Goal: Information Seeking & Learning: Learn about a topic

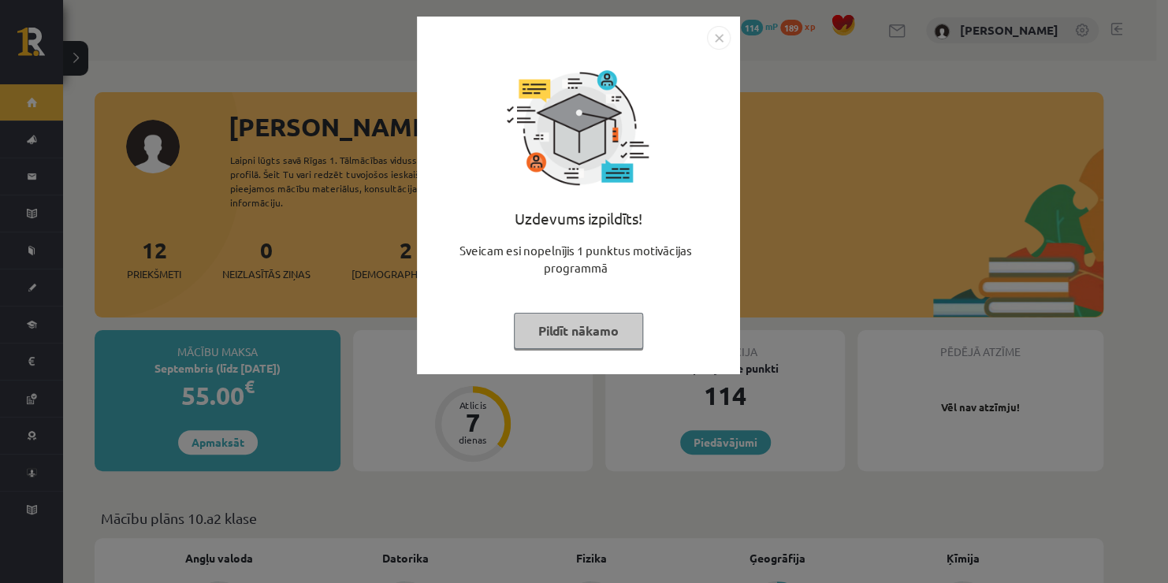
click at [711, 39] on img "Close" at bounding box center [719, 38] width 24 height 24
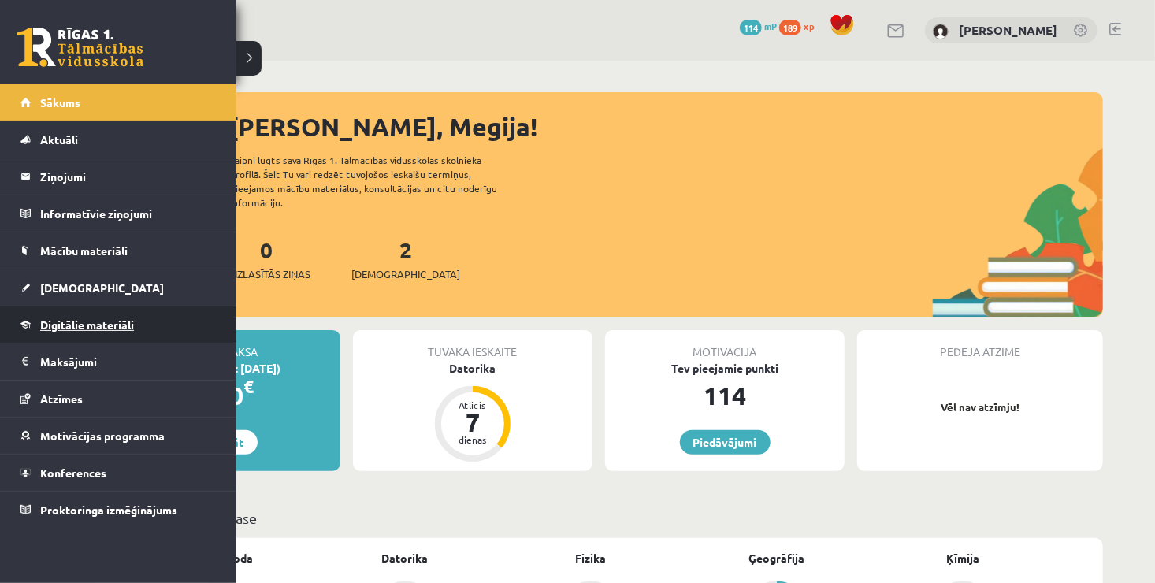
click at [92, 335] on link "Digitālie materiāli" at bounding box center [118, 325] width 196 height 36
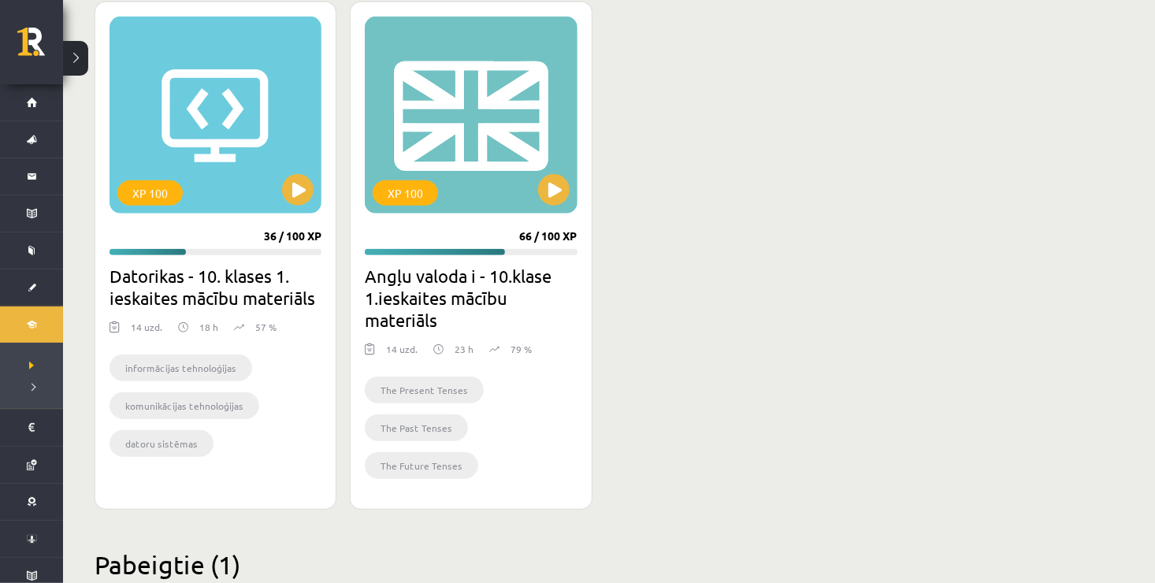
scroll to position [462, 0]
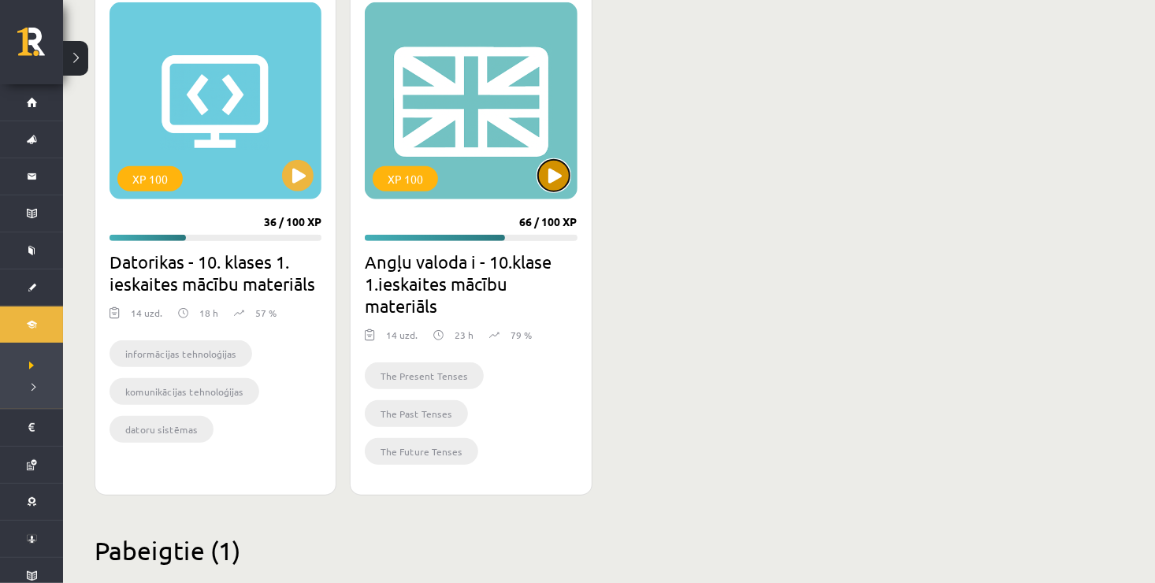
click at [556, 178] on button at bounding box center [554, 176] width 32 height 32
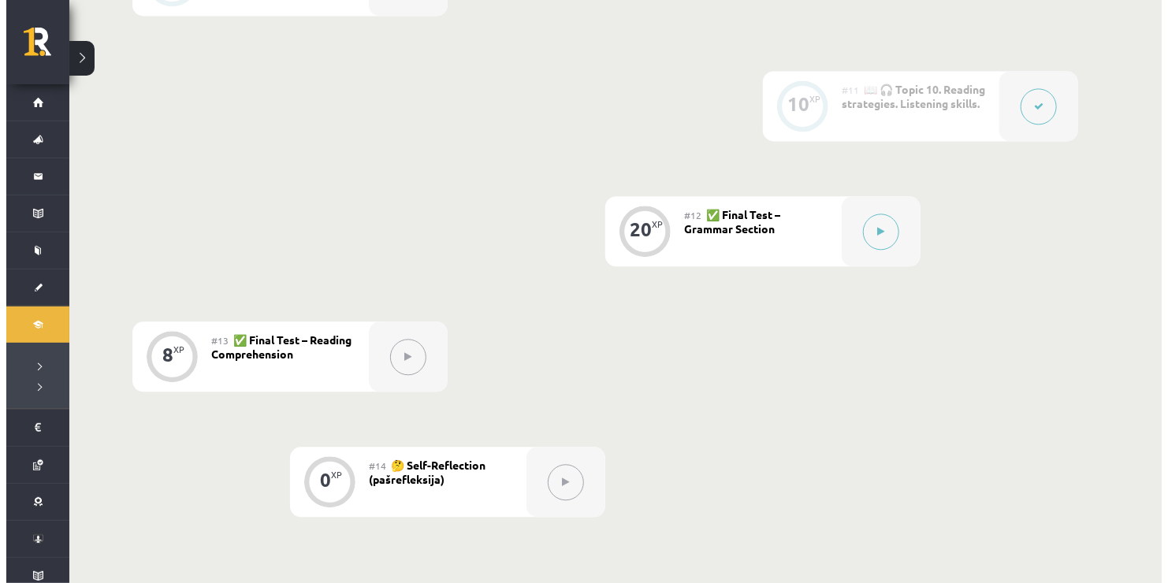
scroll to position [1628, 0]
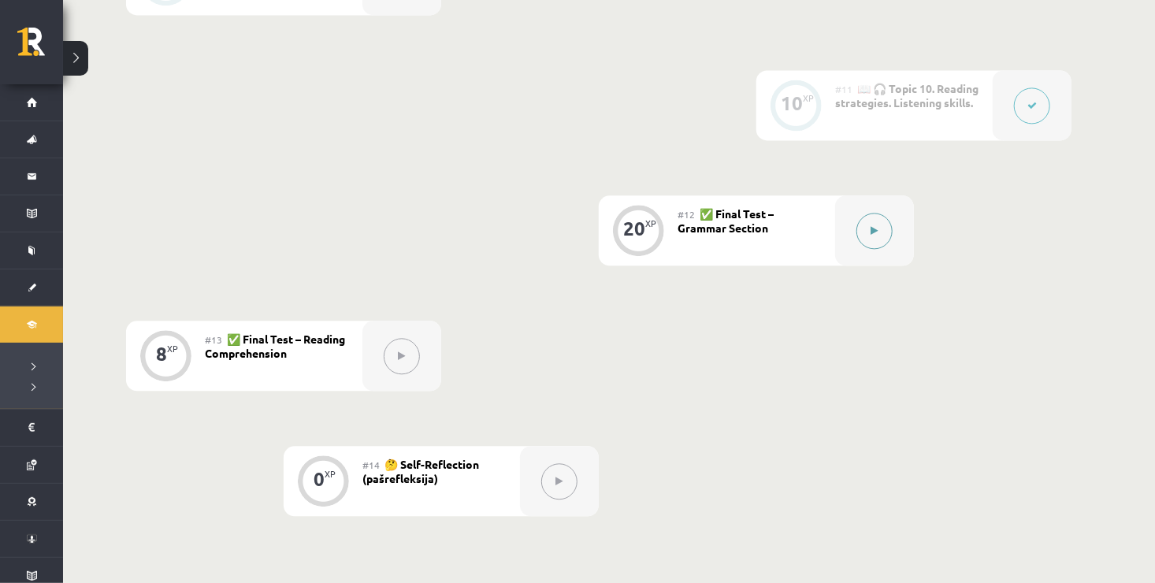
click at [867, 226] on button at bounding box center [875, 231] width 36 height 36
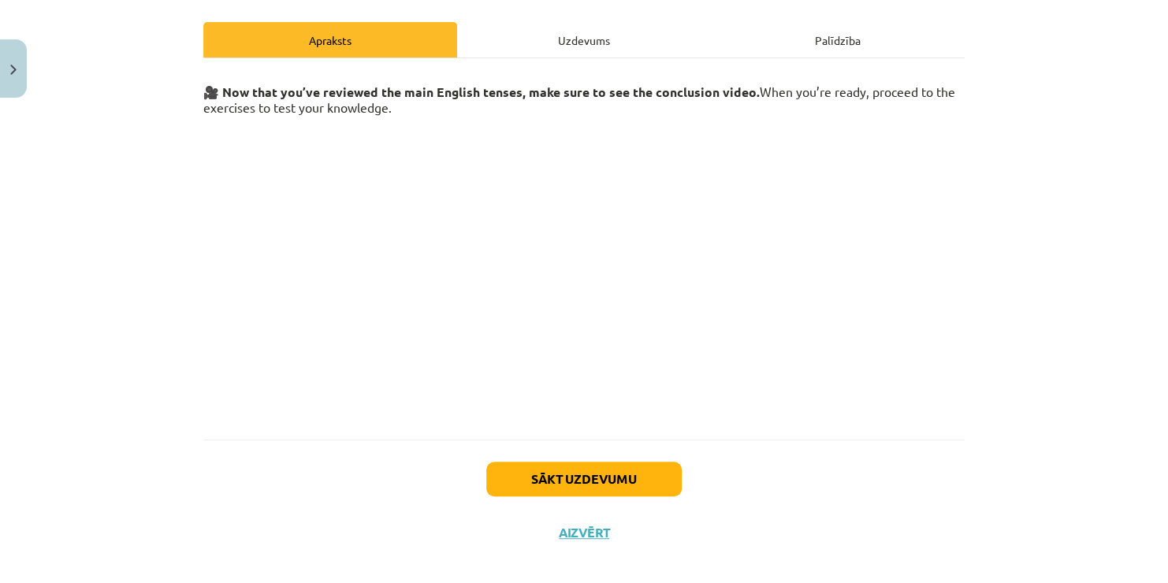
scroll to position [225, 0]
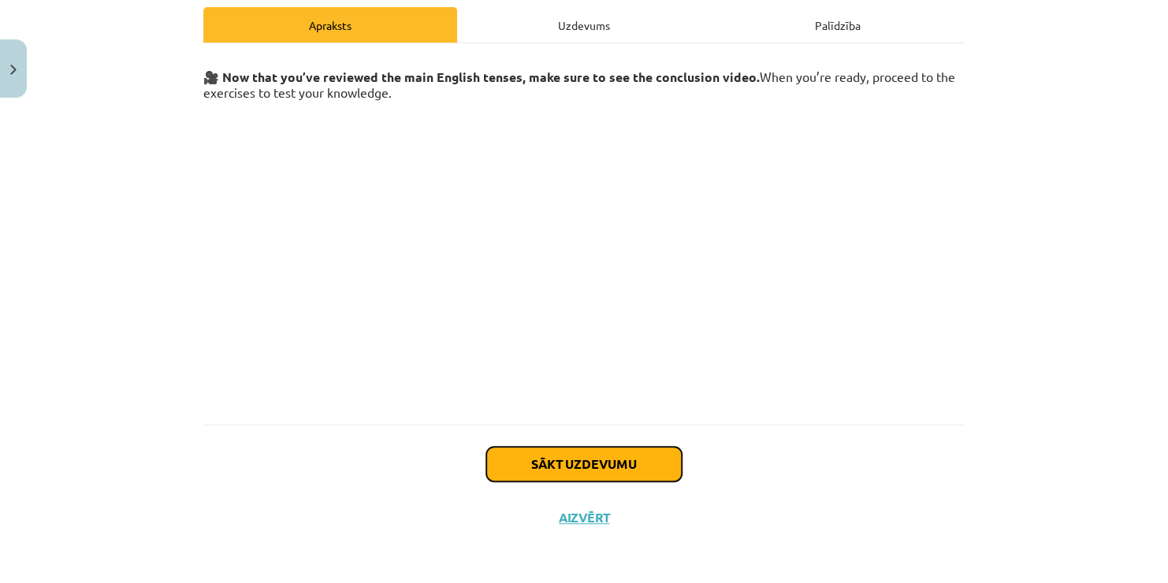
click at [558, 452] on button "Sākt uzdevumu" at bounding box center [583, 464] width 195 height 35
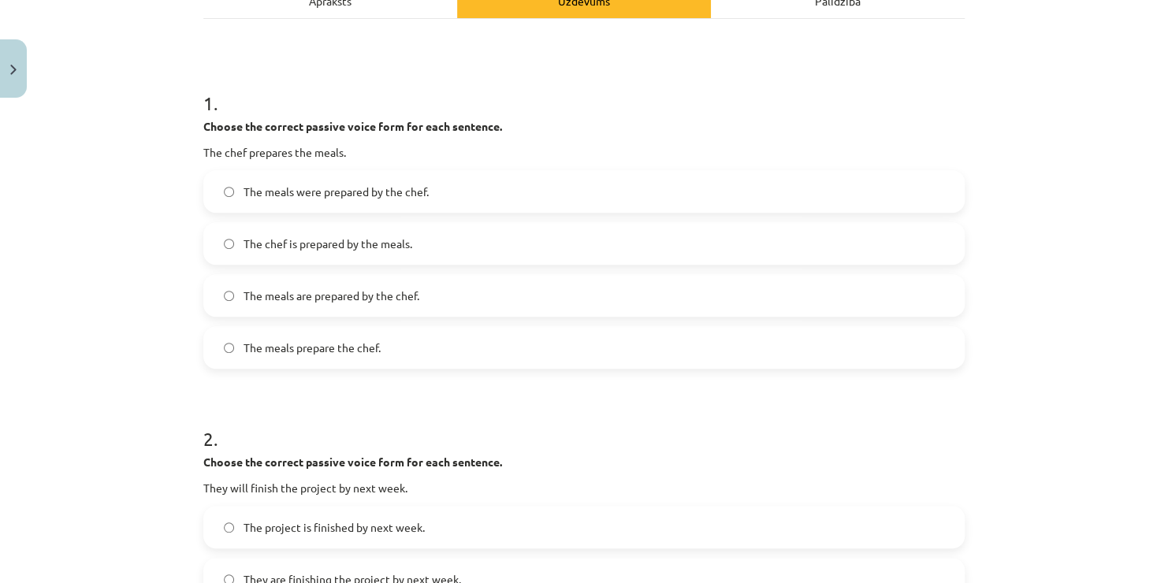
scroll to position [218, 0]
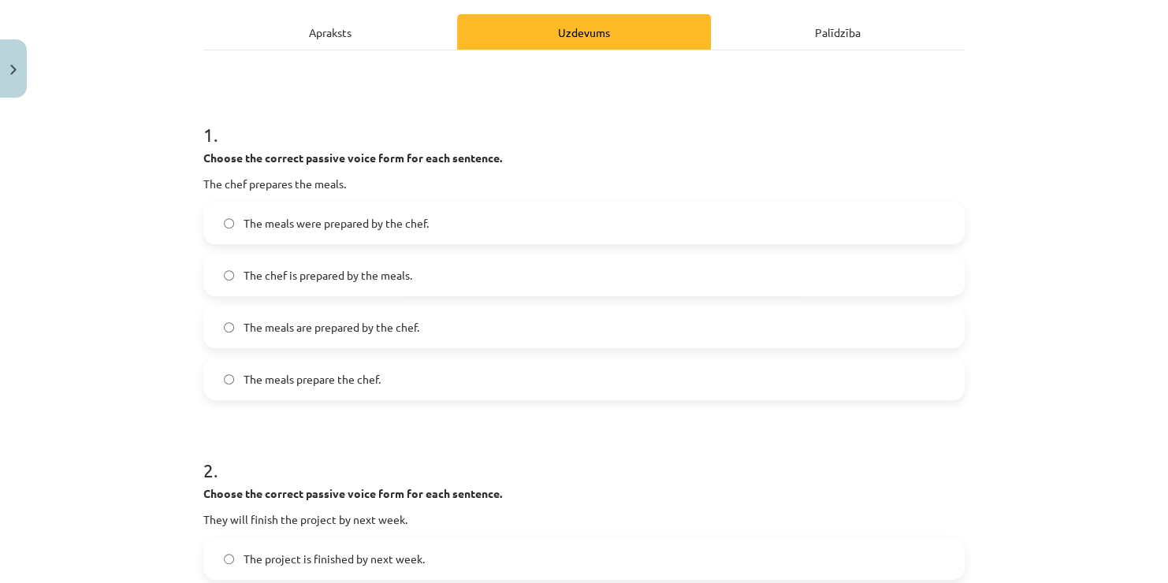
click at [365, 338] on label "The meals are prepared by the chef." at bounding box center [584, 326] width 758 height 39
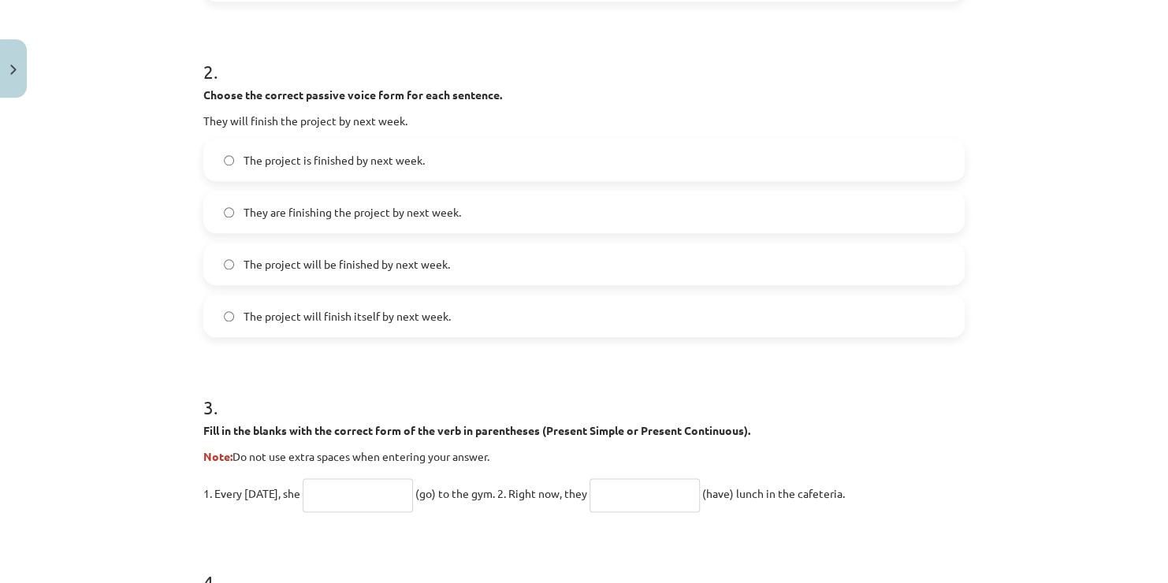
scroll to position [648, 0]
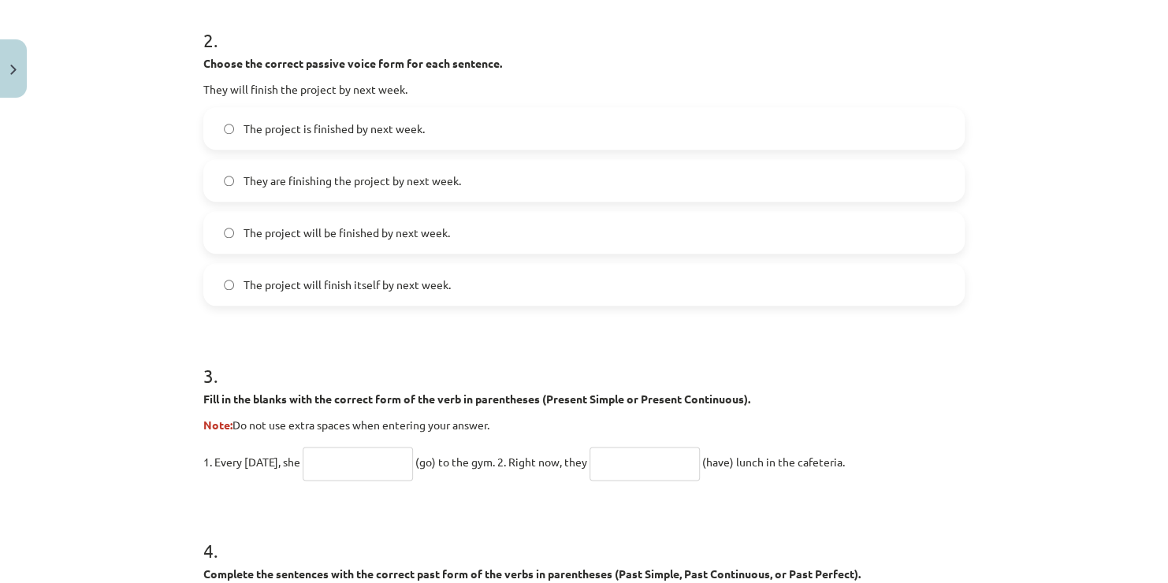
click at [1155, 8] on div "Mācību tēma: Angļu valoda i - 10.klase 1.ieskaites mācību materiāls #12 ✅ Final…" at bounding box center [584, 291] width 1168 height 583
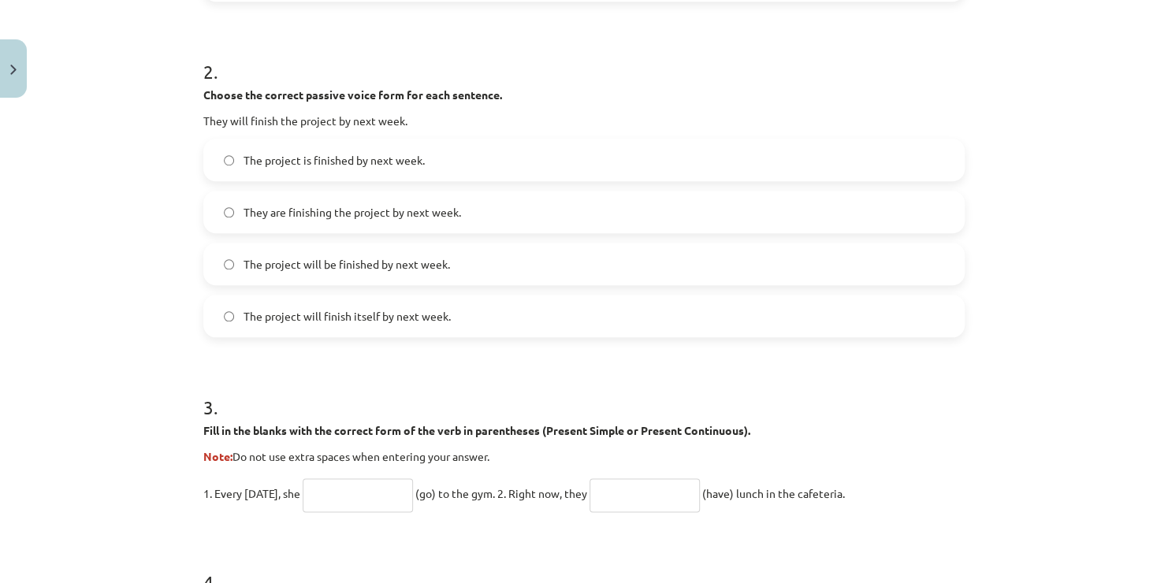
click at [417, 276] on label "The project will be finished by next week." at bounding box center [584, 263] width 758 height 39
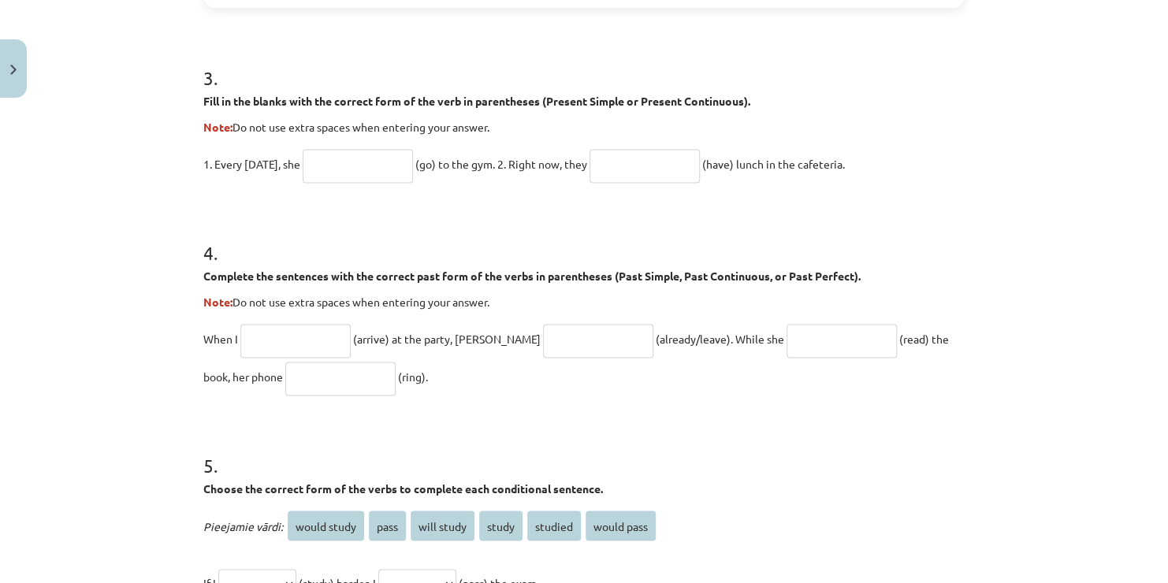
scroll to position [963, 0]
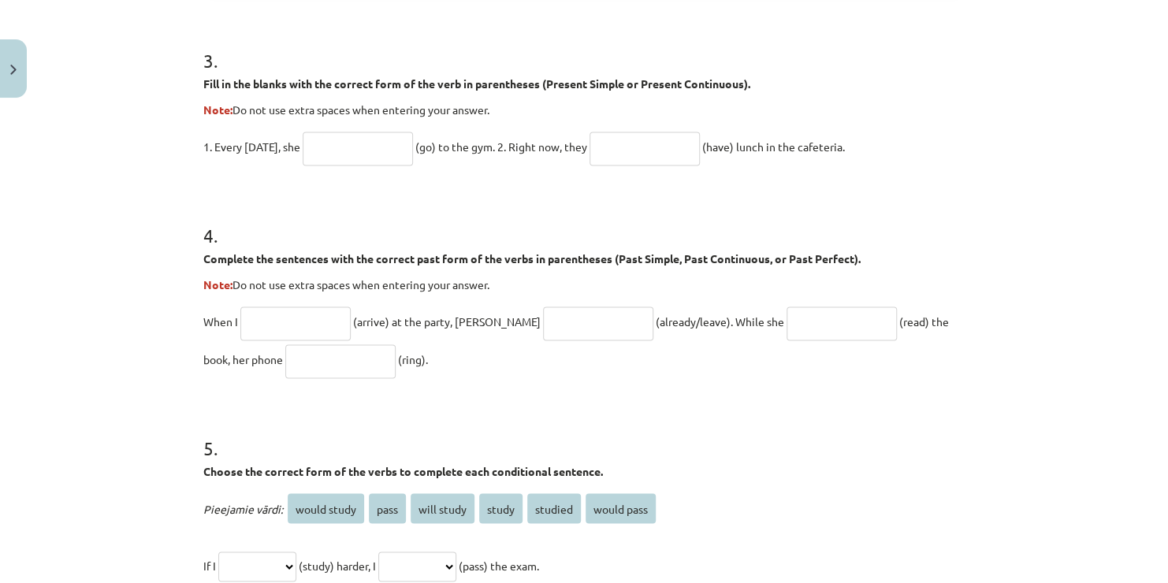
click at [322, 149] on input "text" at bounding box center [358, 149] width 110 height 34
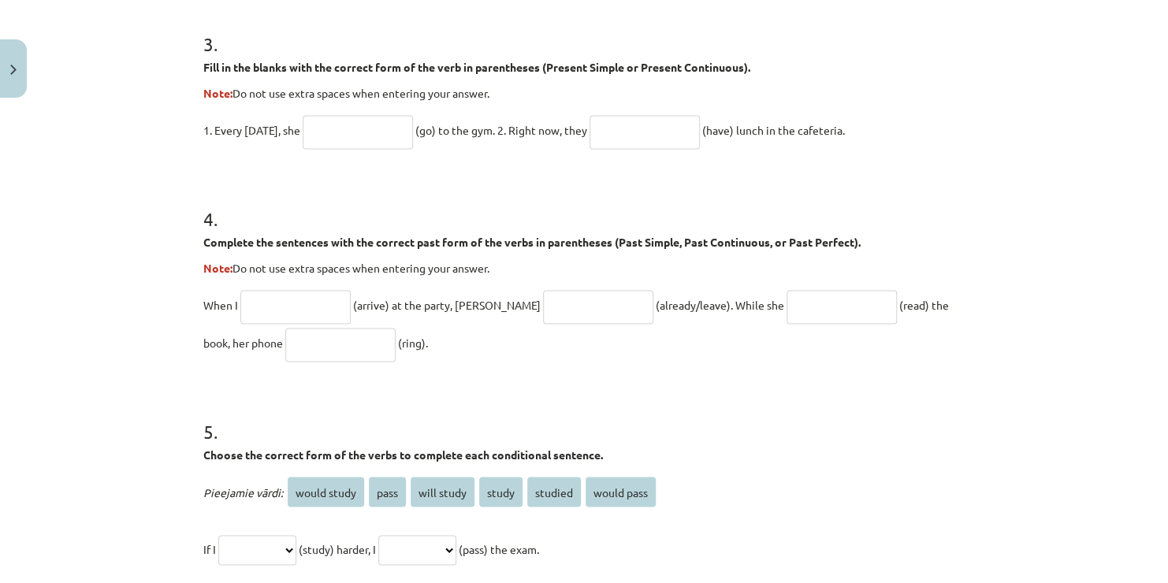
scroll to position [995, 0]
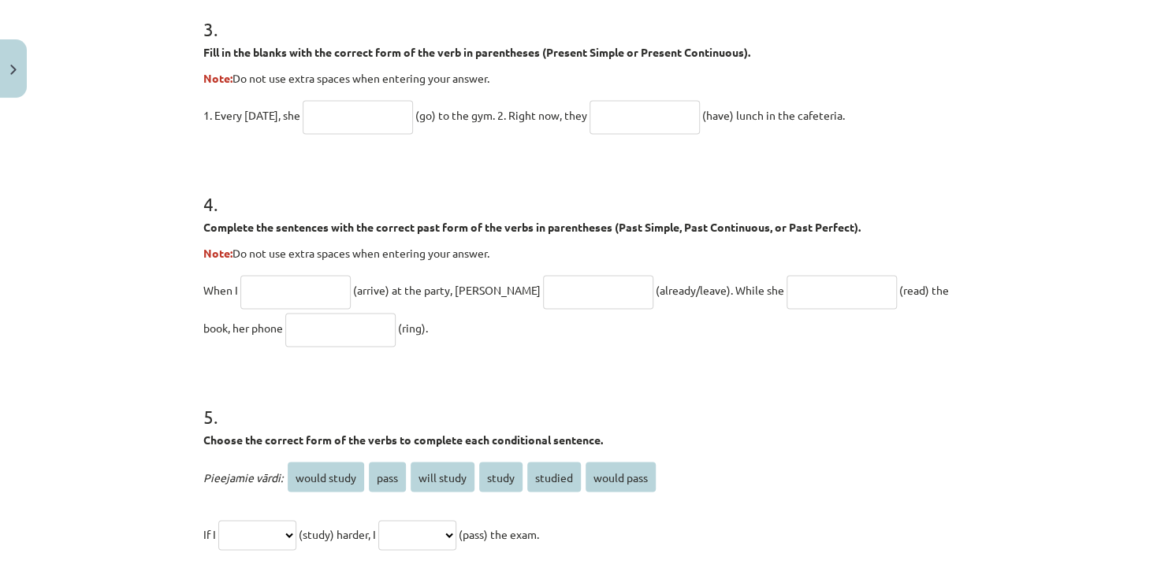
click at [368, 104] on input "text" at bounding box center [358, 117] width 110 height 34
type input "*"
type input "****"
click at [612, 117] on input "text" at bounding box center [645, 117] width 110 height 34
type input "**********"
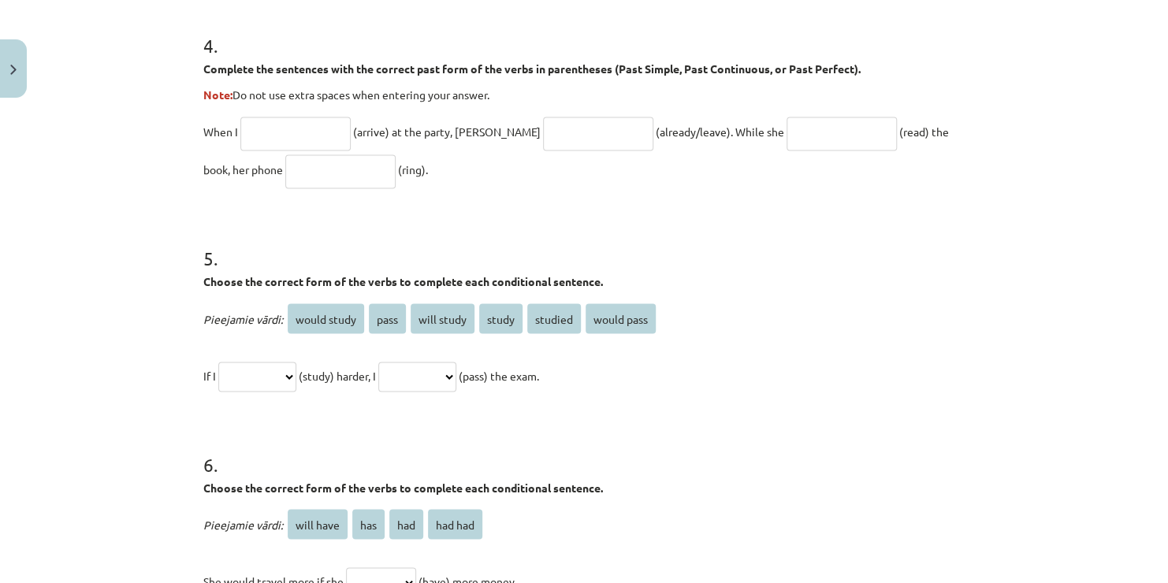
scroll to position [1184, 0]
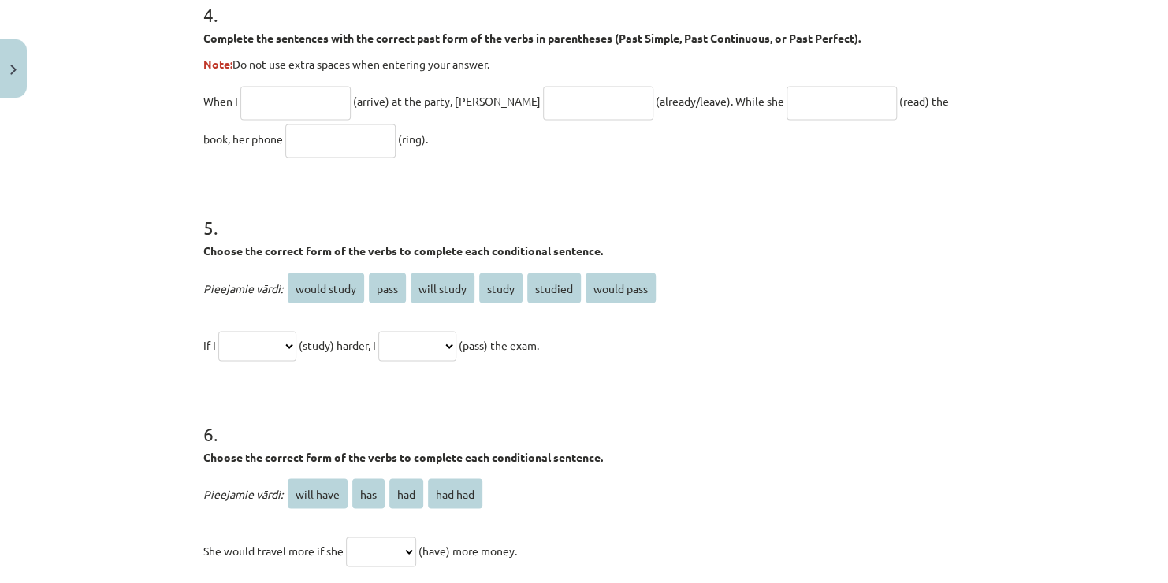
click at [260, 100] on input "text" at bounding box center [295, 103] width 110 height 34
type input "*******"
click at [545, 98] on input "text" at bounding box center [598, 103] width 110 height 34
type input "**********"
click at [787, 101] on input "text" at bounding box center [842, 103] width 110 height 34
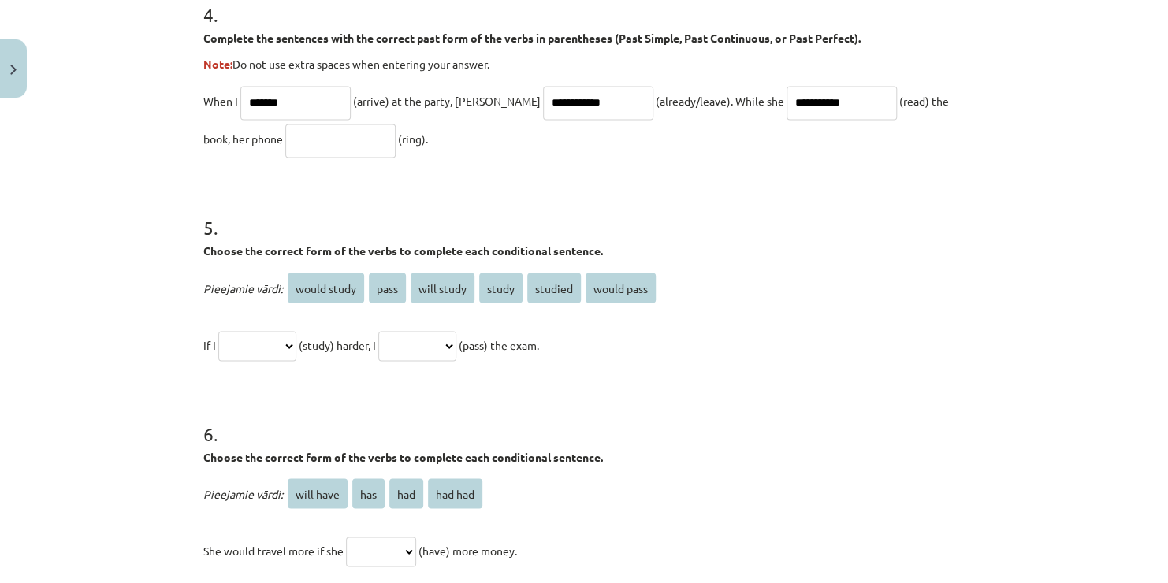
type input "**********"
click at [311, 143] on input "text" at bounding box center [340, 141] width 110 height 34
type input "****"
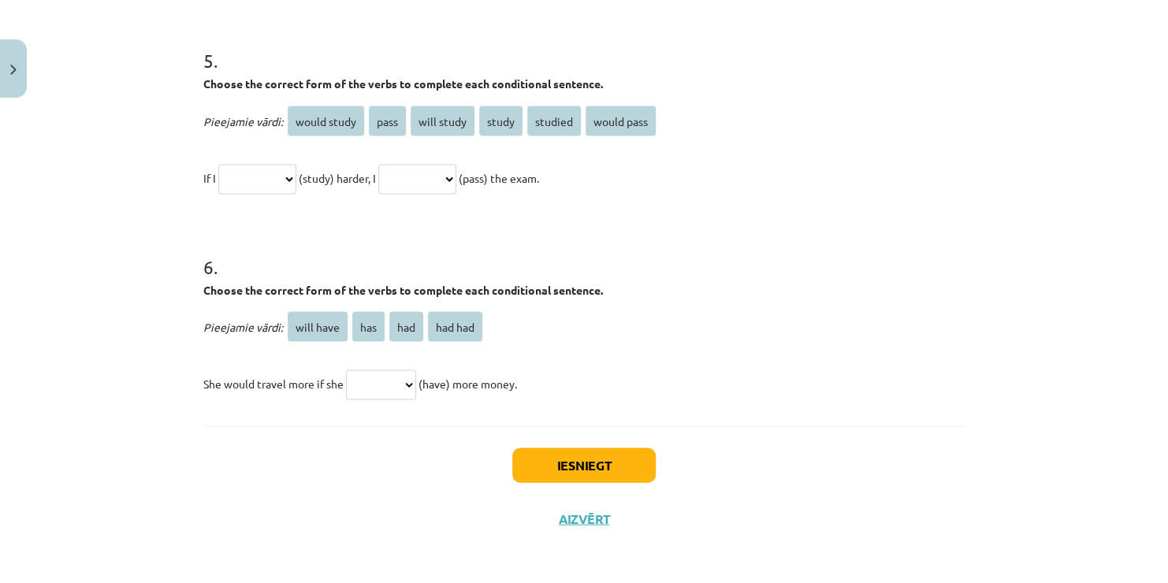
scroll to position [1352, 0]
click at [247, 182] on select "**********" at bounding box center [257, 178] width 78 height 30
select select "*******"
click at [218, 163] on select "**********" at bounding box center [257, 178] width 78 height 30
click at [456, 175] on select "**********" at bounding box center [417, 178] width 78 height 30
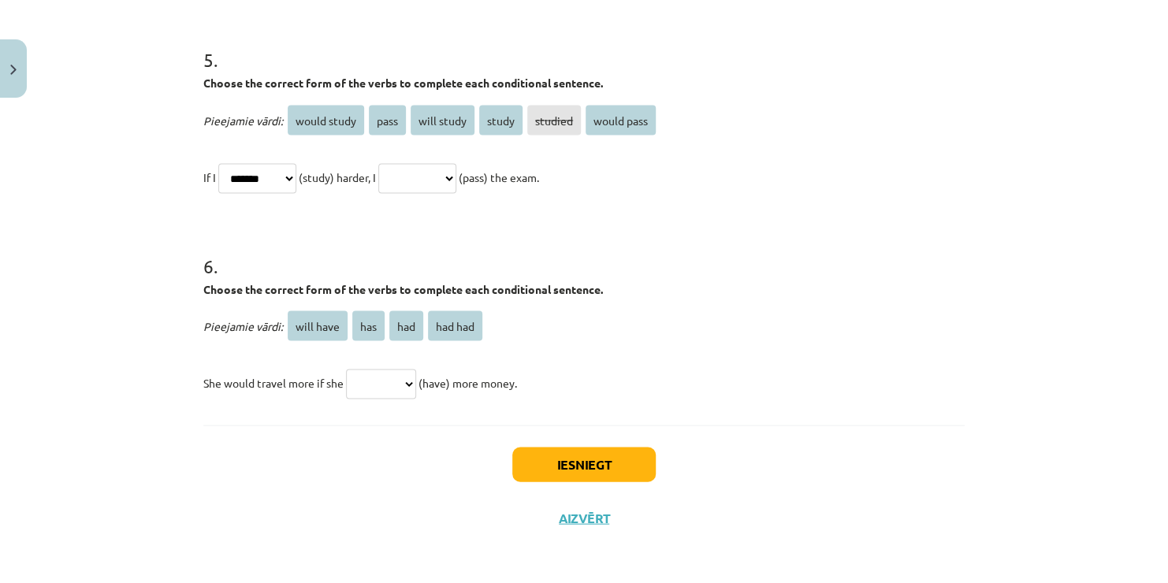
select select "**********"
click at [396, 163] on select "**********" at bounding box center [417, 178] width 78 height 30
click at [391, 386] on select "********* *** *** *******" at bounding box center [381, 384] width 70 height 30
select select "***"
click at [346, 369] on select "********* *** *** *******" at bounding box center [381, 384] width 70 height 30
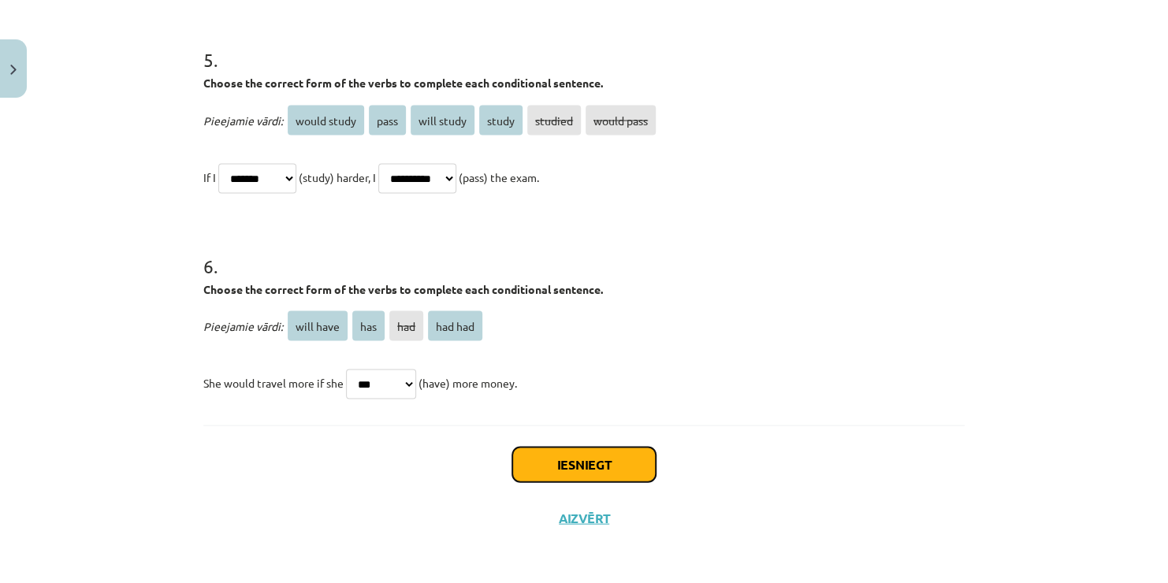
click at [562, 456] on button "Iesniegt" at bounding box center [583, 464] width 143 height 35
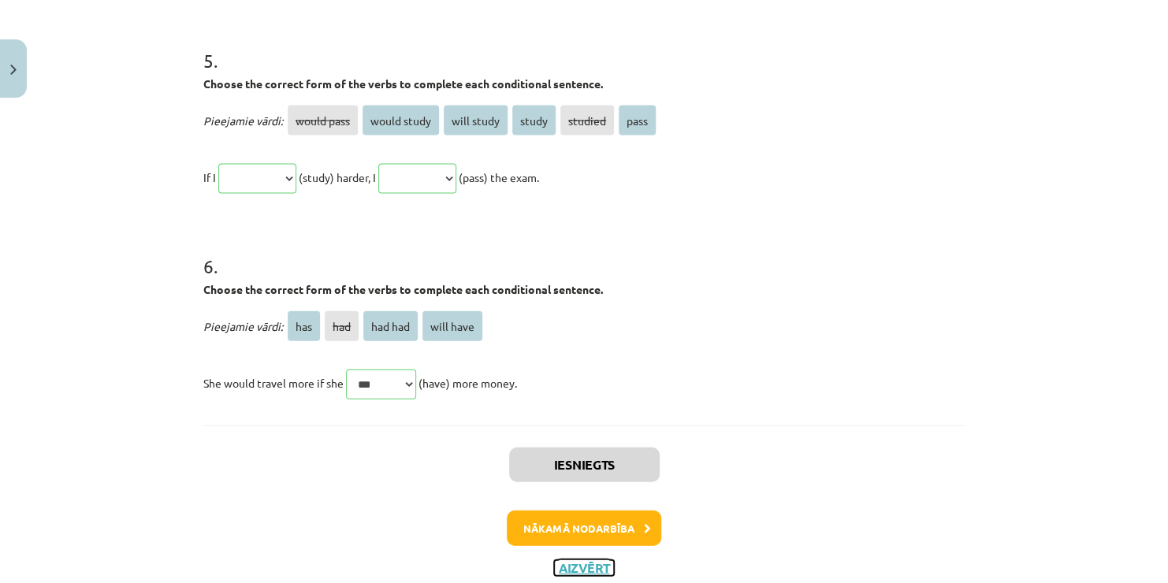
click at [595, 564] on button "Aizvērt" at bounding box center [584, 568] width 60 height 16
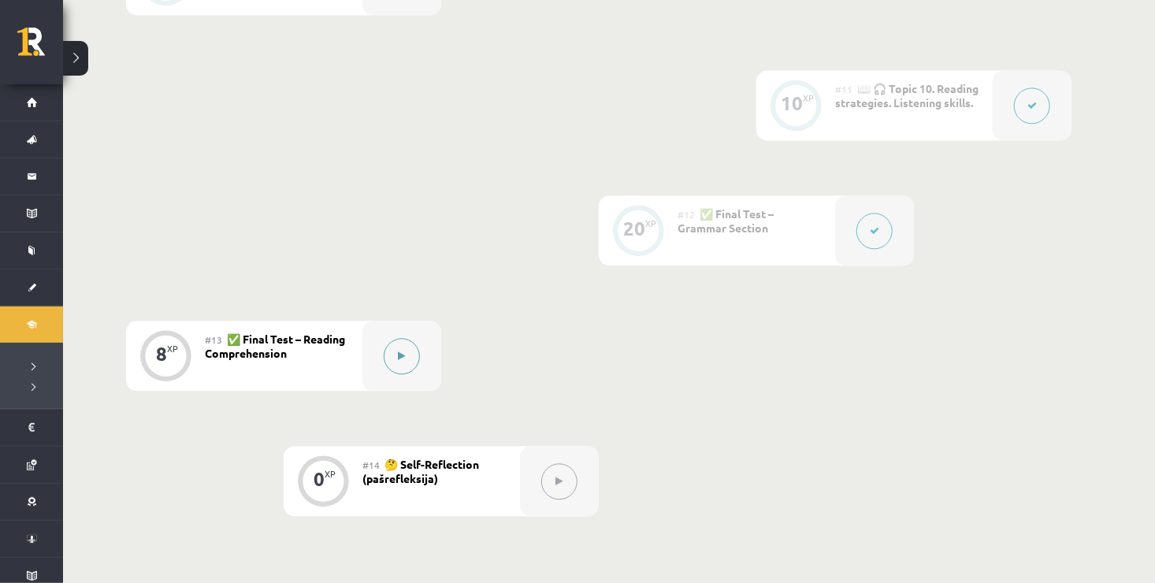
click at [412, 357] on button at bounding box center [402, 356] width 36 height 36
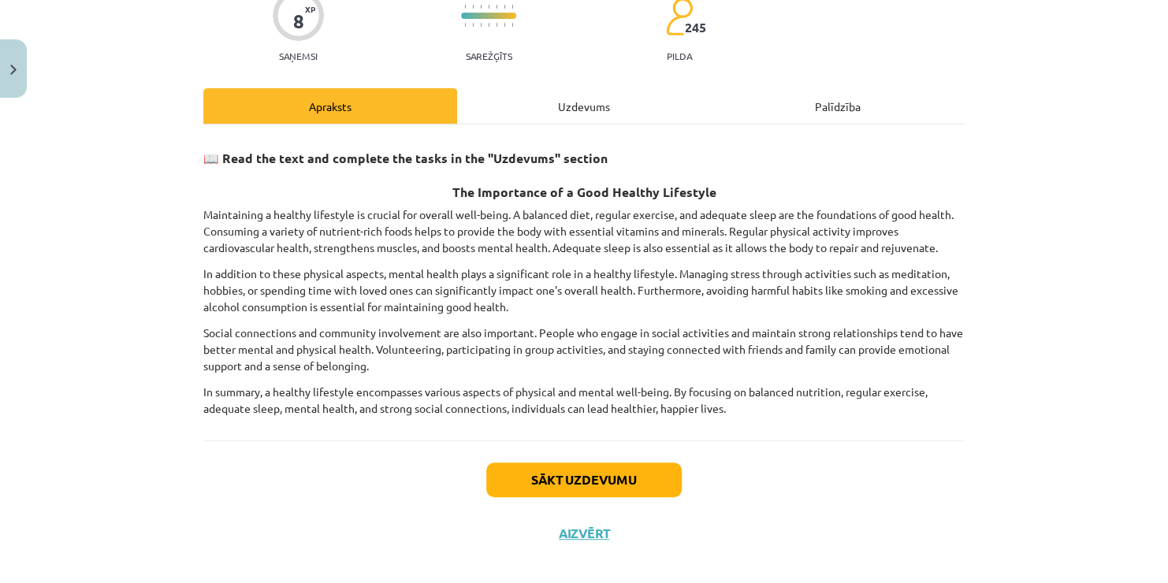
scroll to position [158, 0]
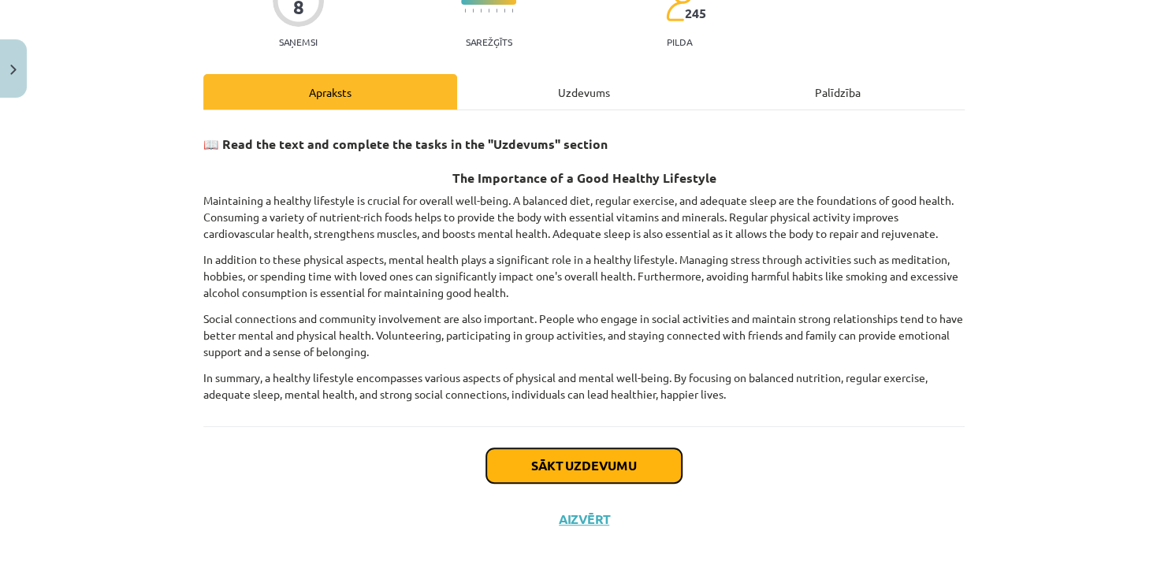
click at [569, 465] on button "Sākt uzdevumu" at bounding box center [583, 465] width 195 height 35
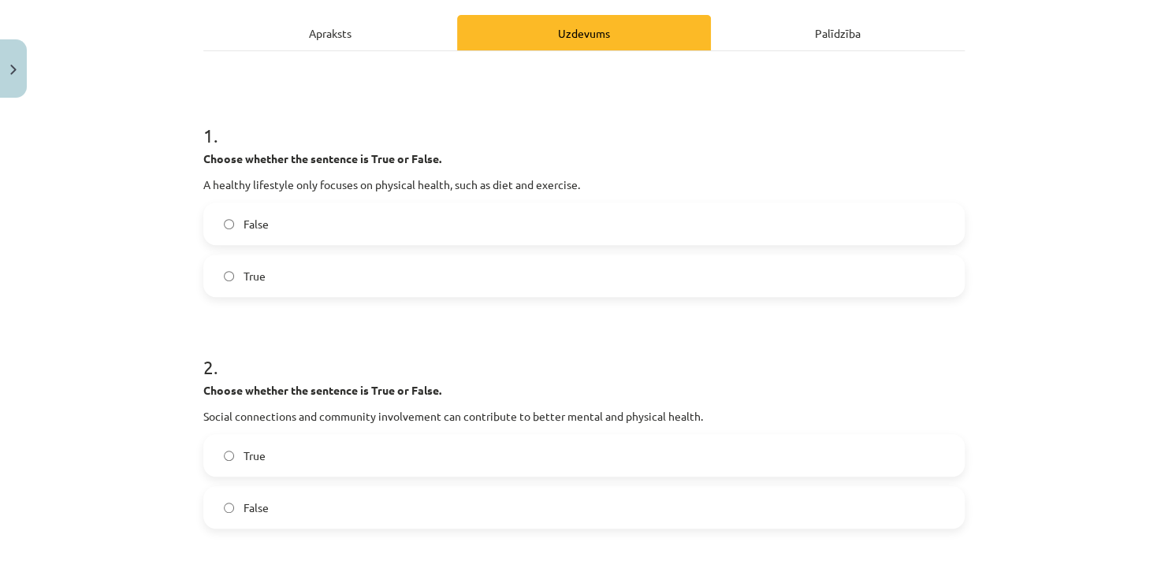
scroll to position [197, 0]
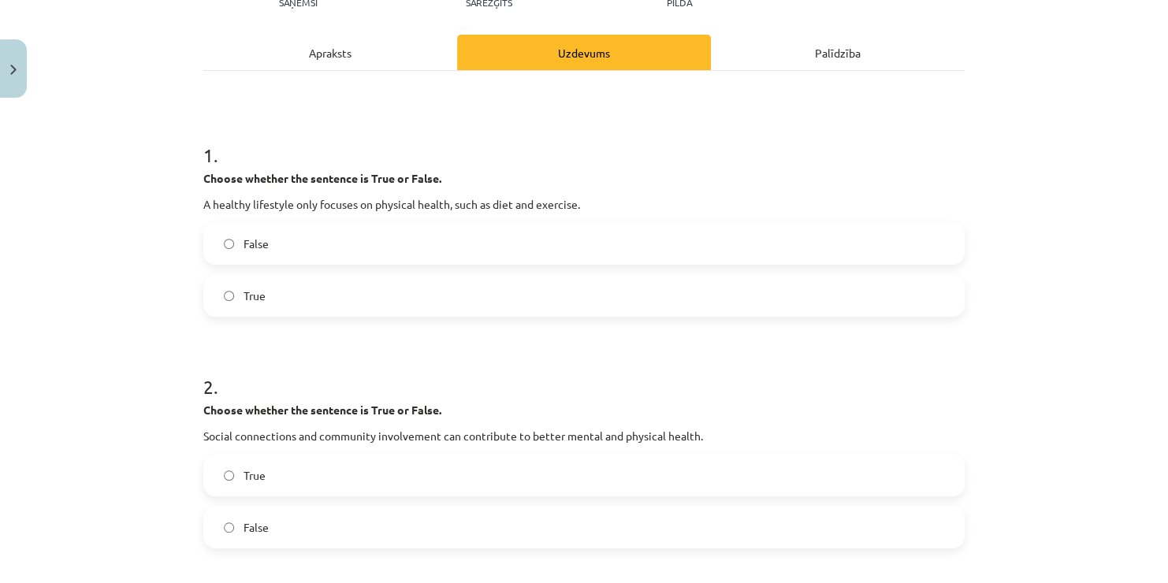
click at [232, 238] on label "False" at bounding box center [584, 243] width 758 height 39
click at [319, 472] on label "True" at bounding box center [584, 475] width 758 height 39
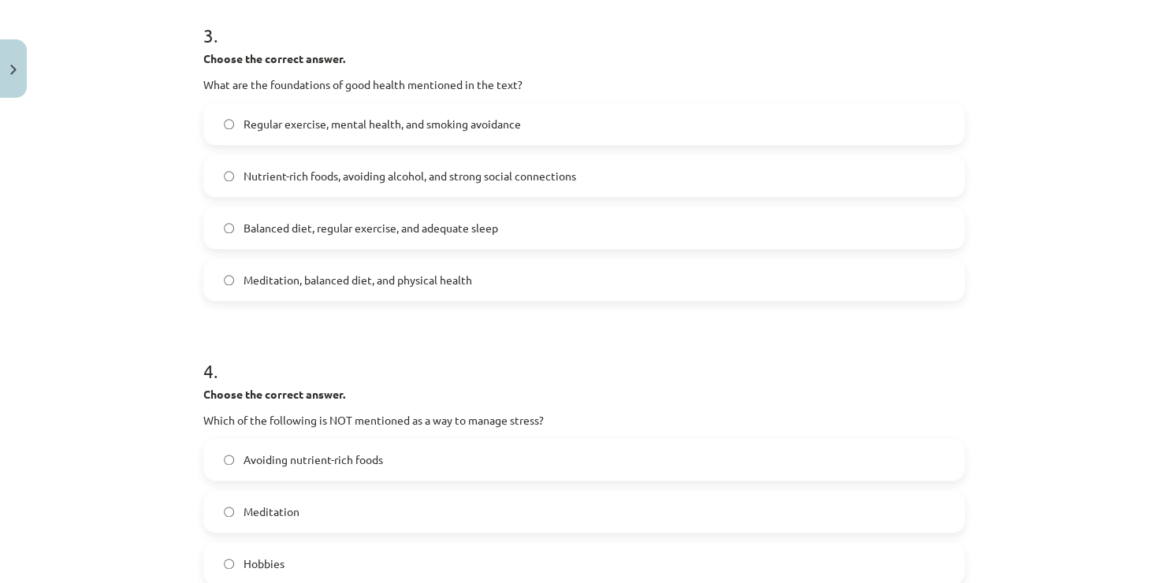
scroll to position [795, 0]
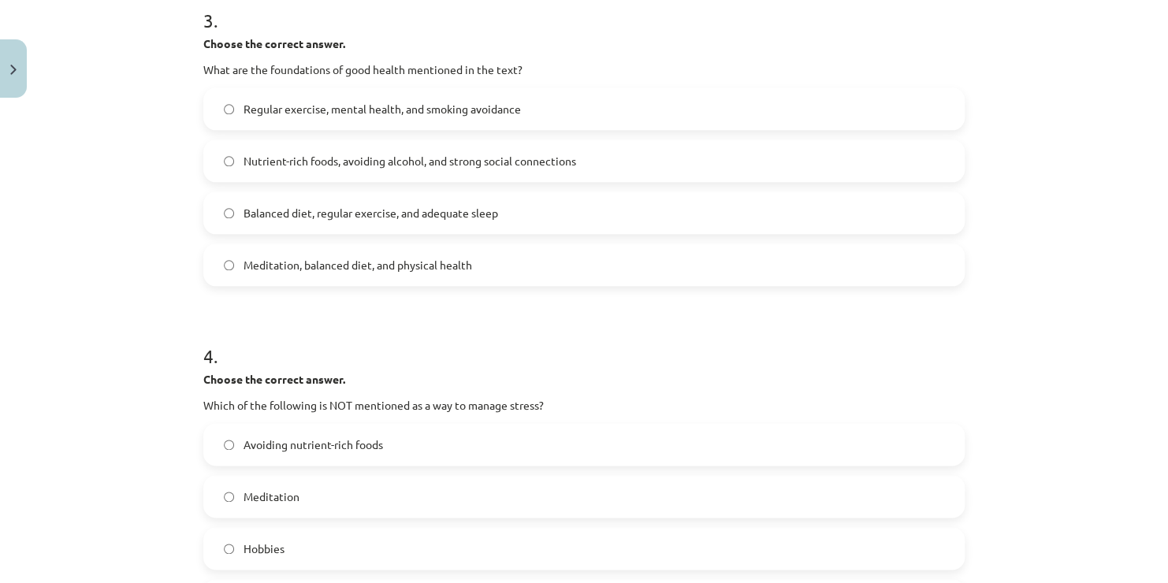
click at [424, 215] on span "Balanced diet, regular exercise, and adequate sleep" at bounding box center [371, 213] width 255 height 17
click at [449, 435] on label "Avoiding nutrient-rich foods" at bounding box center [584, 444] width 758 height 39
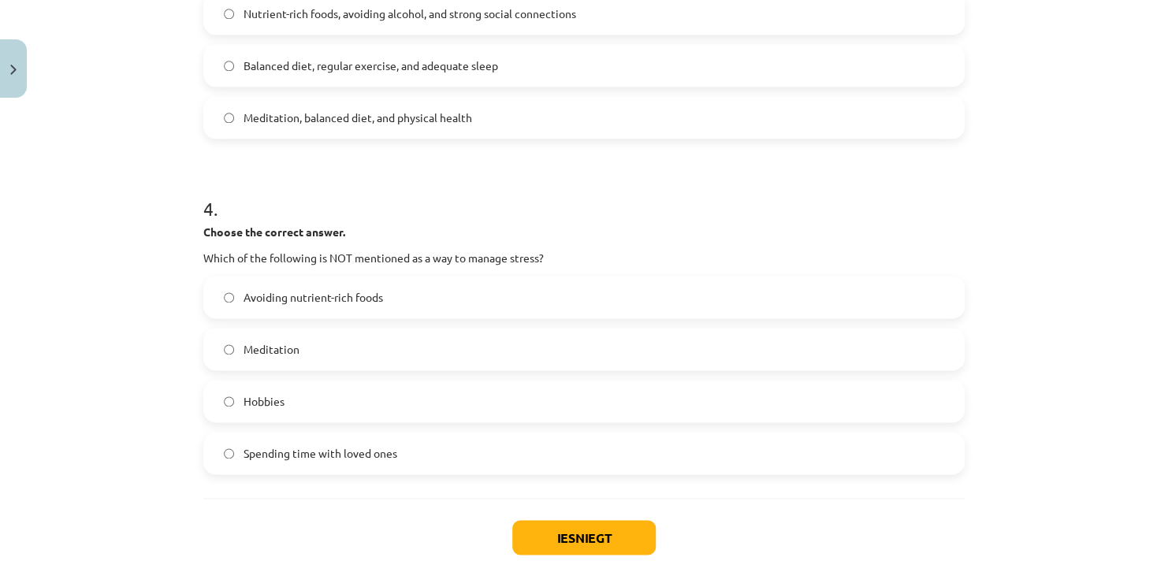
scroll to position [1016, 0]
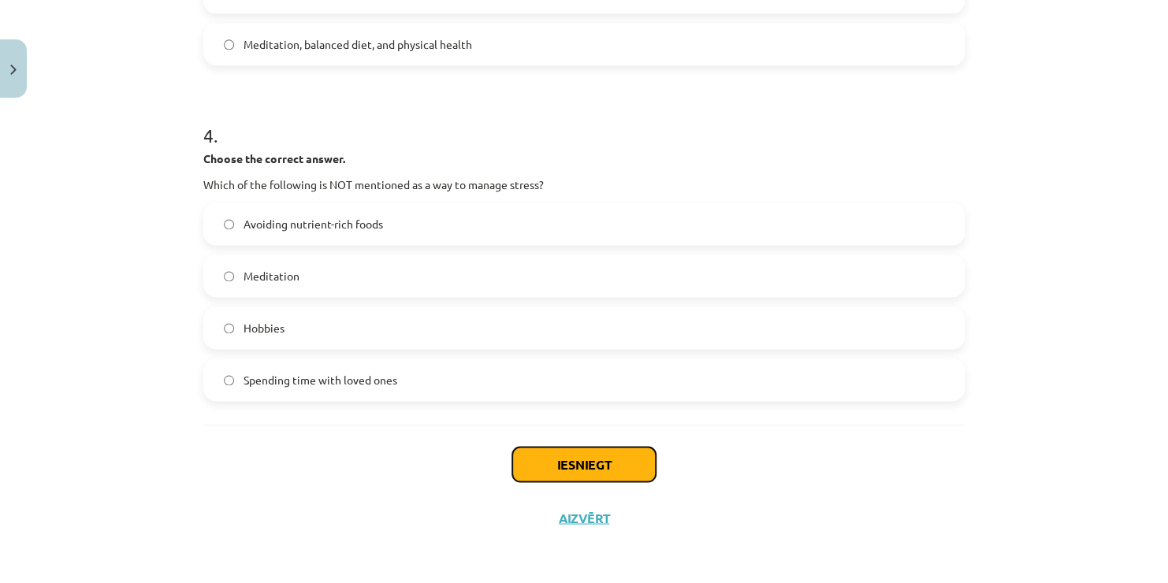
click at [605, 475] on button "Iesniegt" at bounding box center [583, 464] width 143 height 35
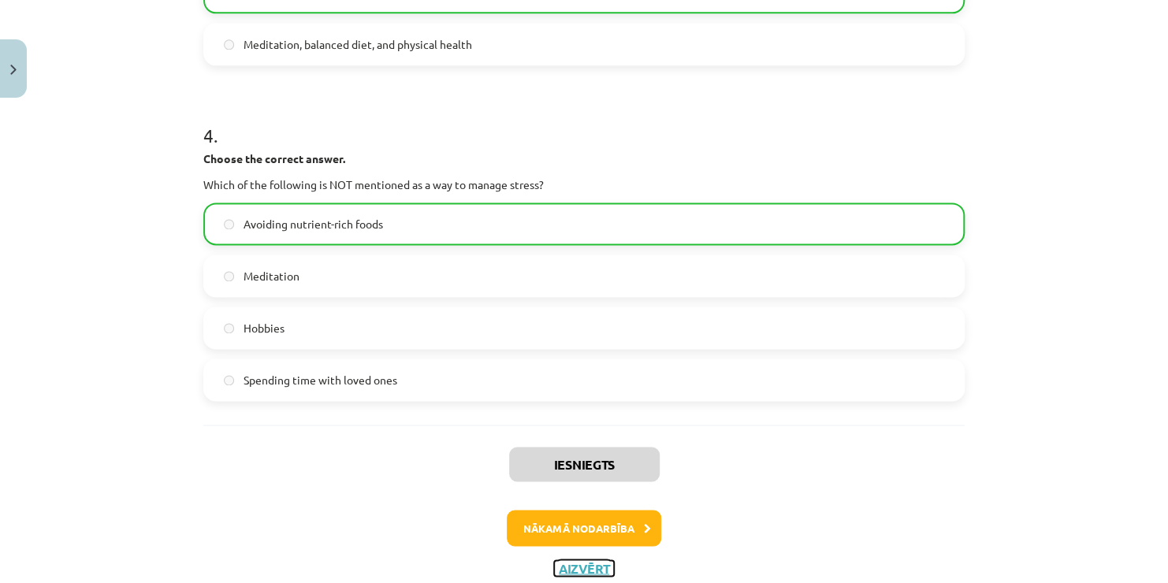
click at [586, 564] on button "Aizvērt" at bounding box center [584, 568] width 60 height 16
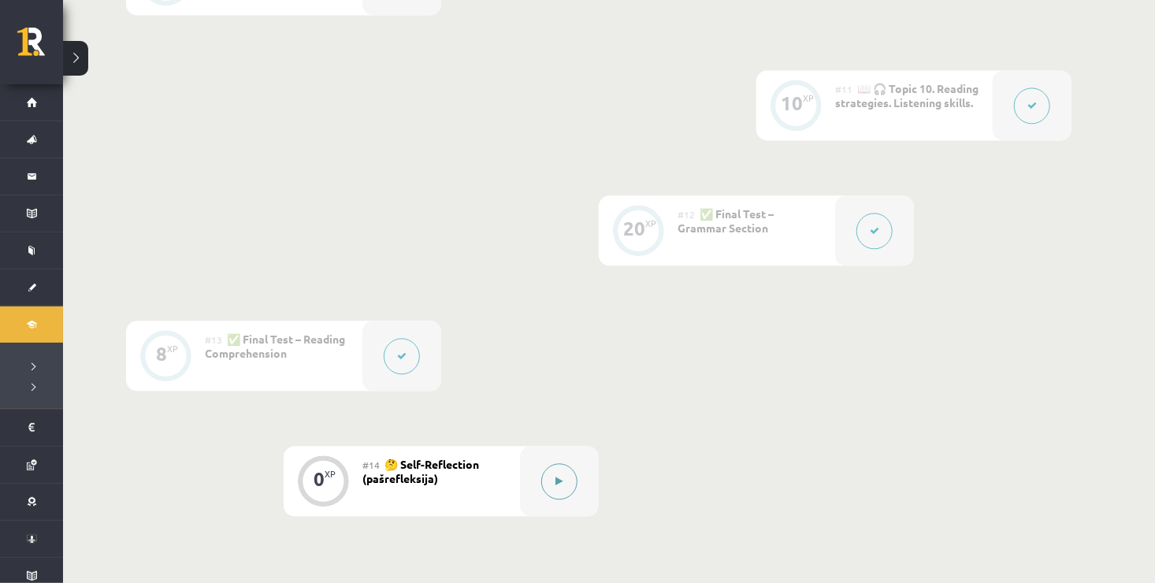
click at [562, 489] on button at bounding box center [559, 481] width 36 height 36
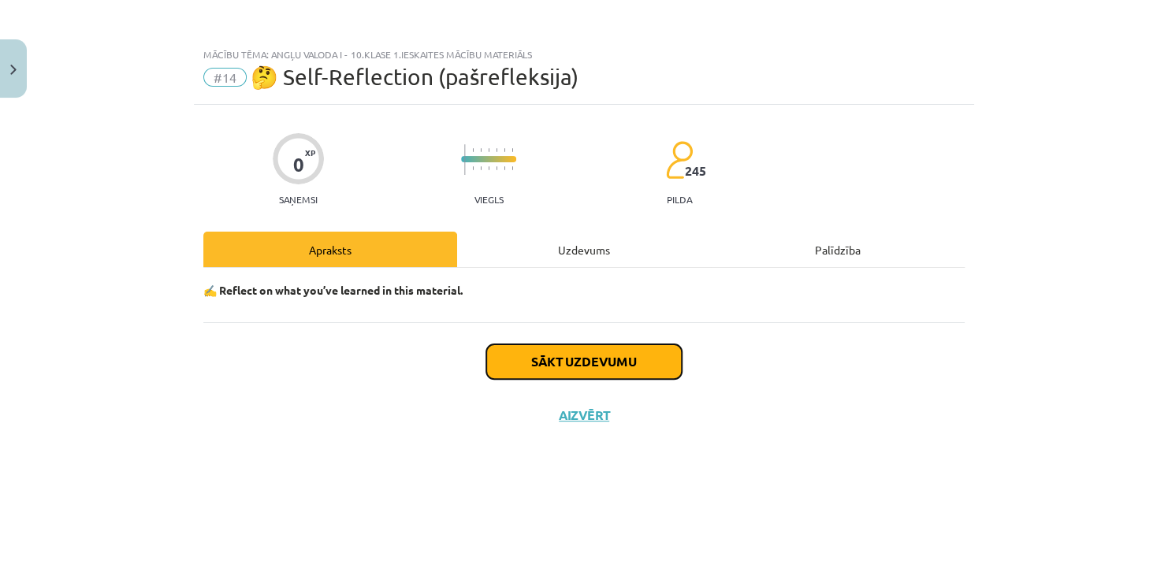
click at [604, 366] on button "Sākt uzdevumu" at bounding box center [583, 361] width 195 height 35
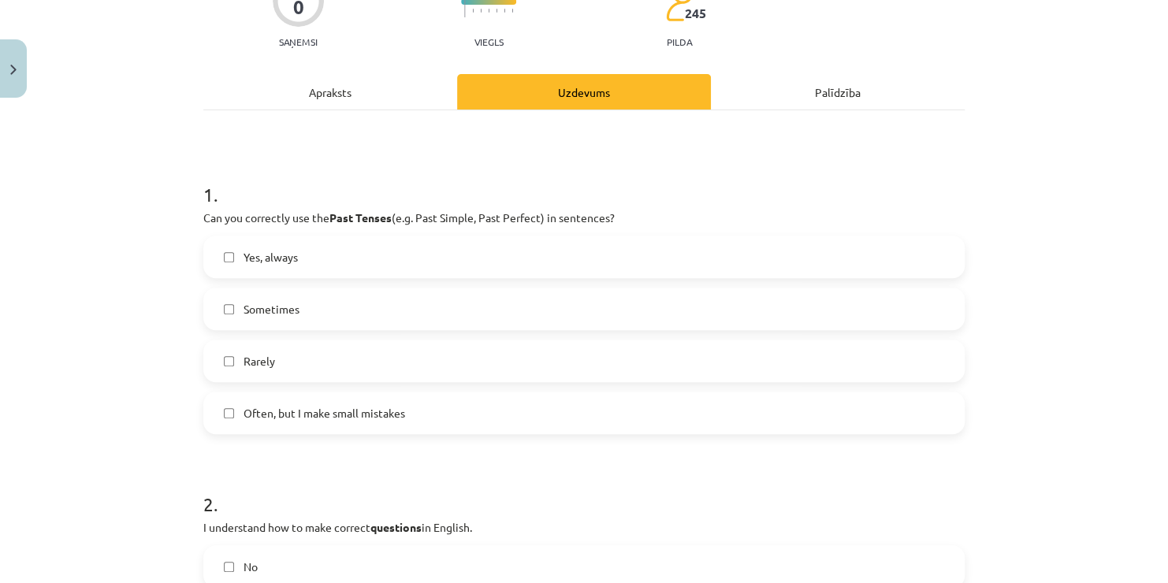
scroll to position [189, 0]
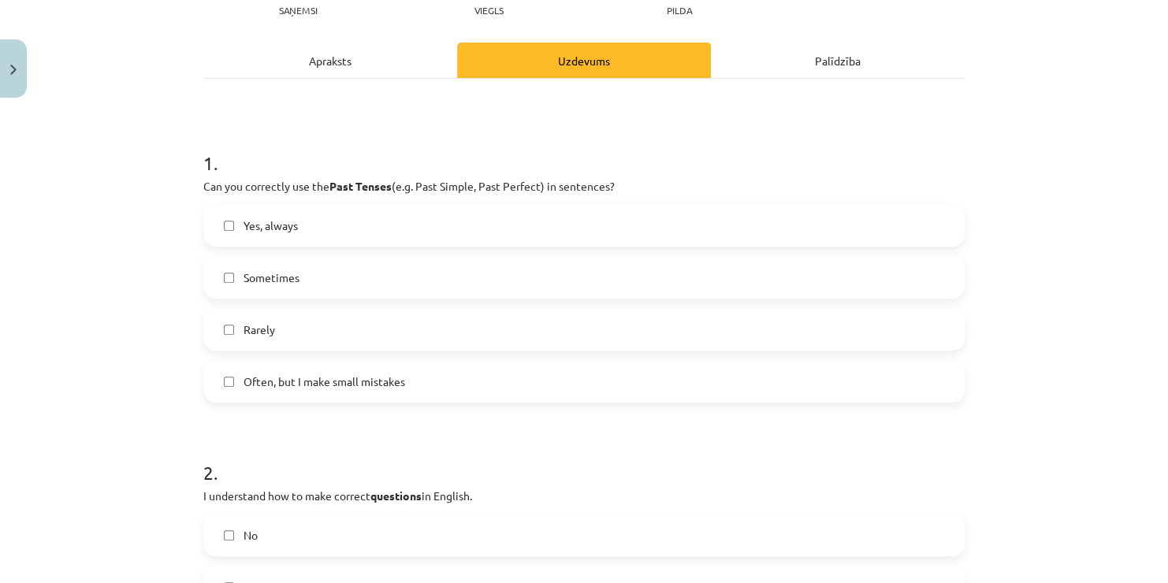
click at [506, 226] on label "Yes, always" at bounding box center [584, 225] width 758 height 39
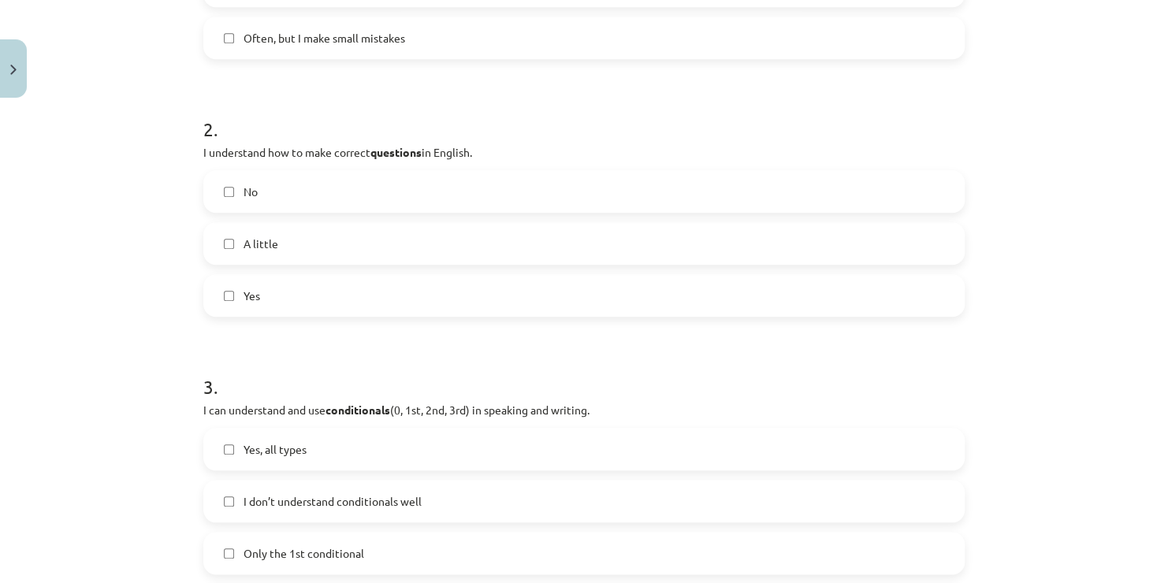
scroll to position [536, 0]
click at [270, 299] on label "Yes" at bounding box center [584, 292] width 758 height 39
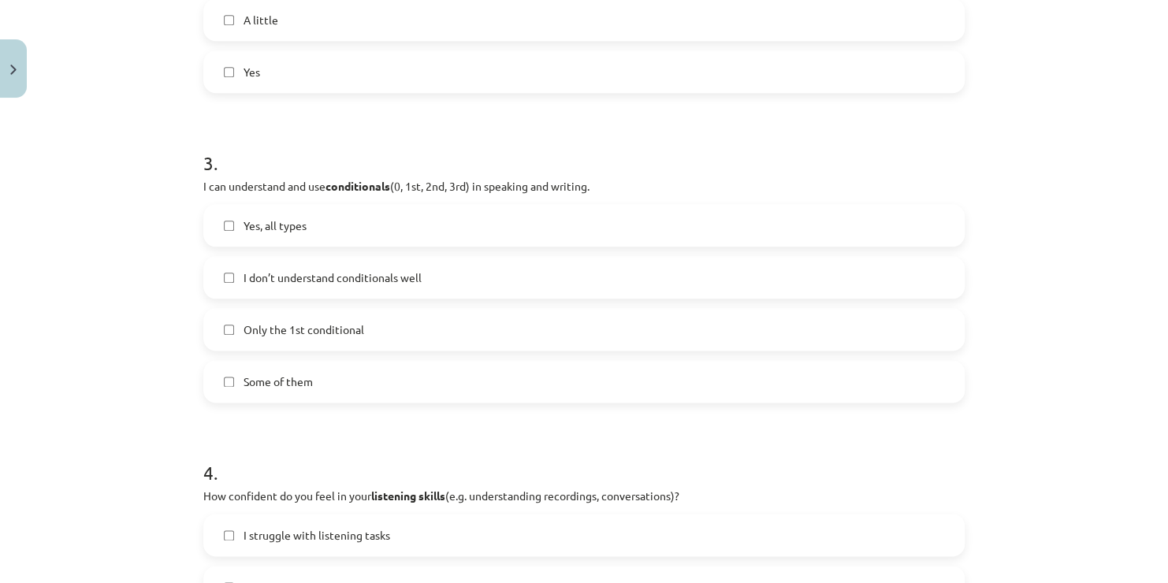
scroll to position [788, 0]
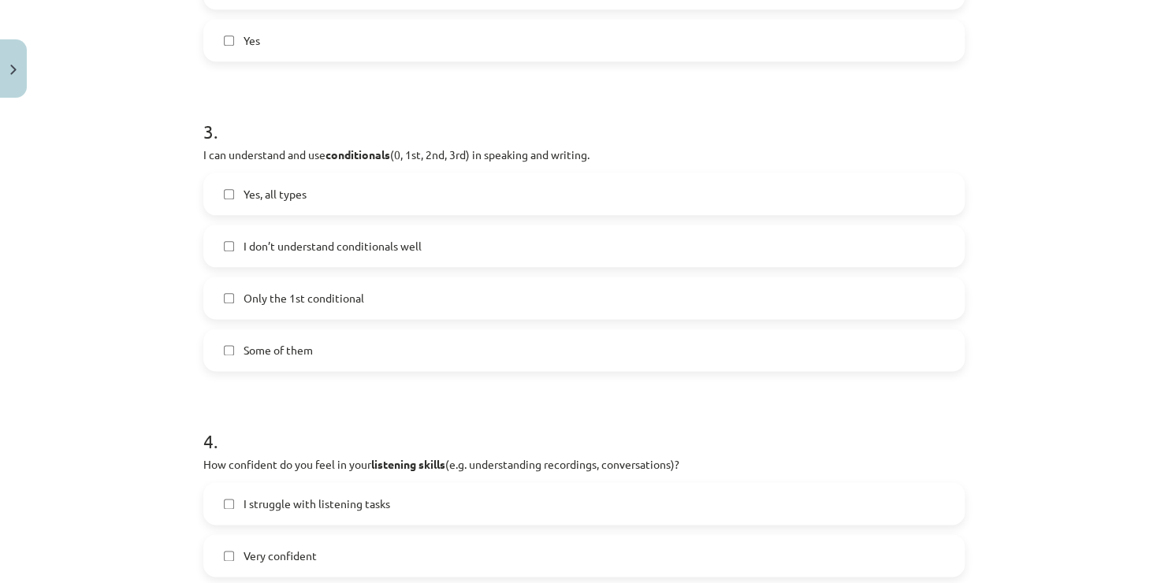
click at [372, 174] on label "Yes, all types" at bounding box center [584, 193] width 758 height 39
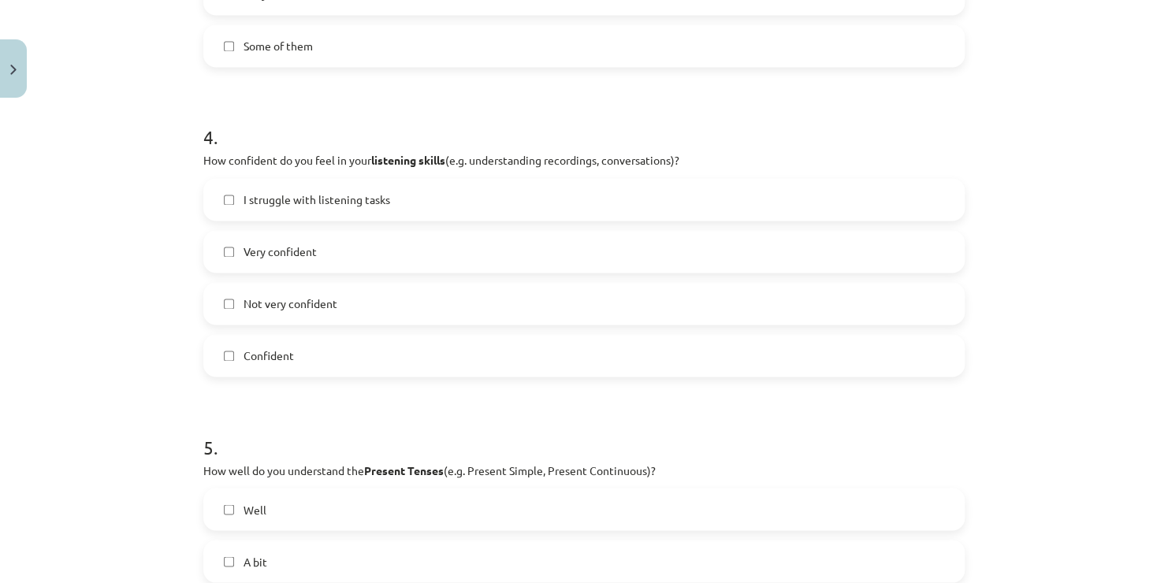
scroll to position [1124, 0]
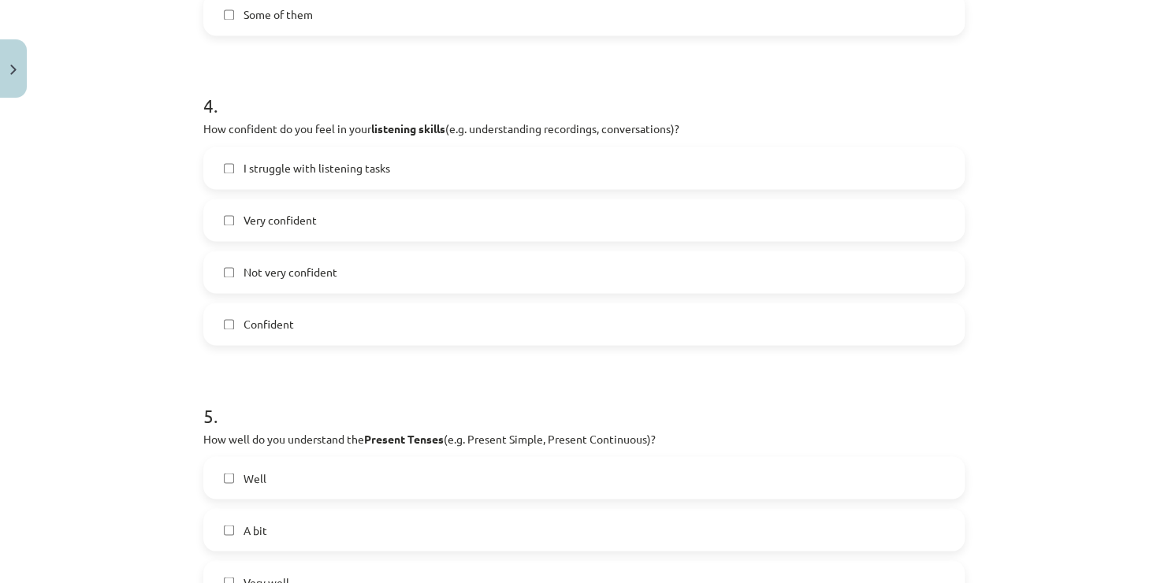
click at [344, 335] on label "Confident" at bounding box center [584, 323] width 758 height 39
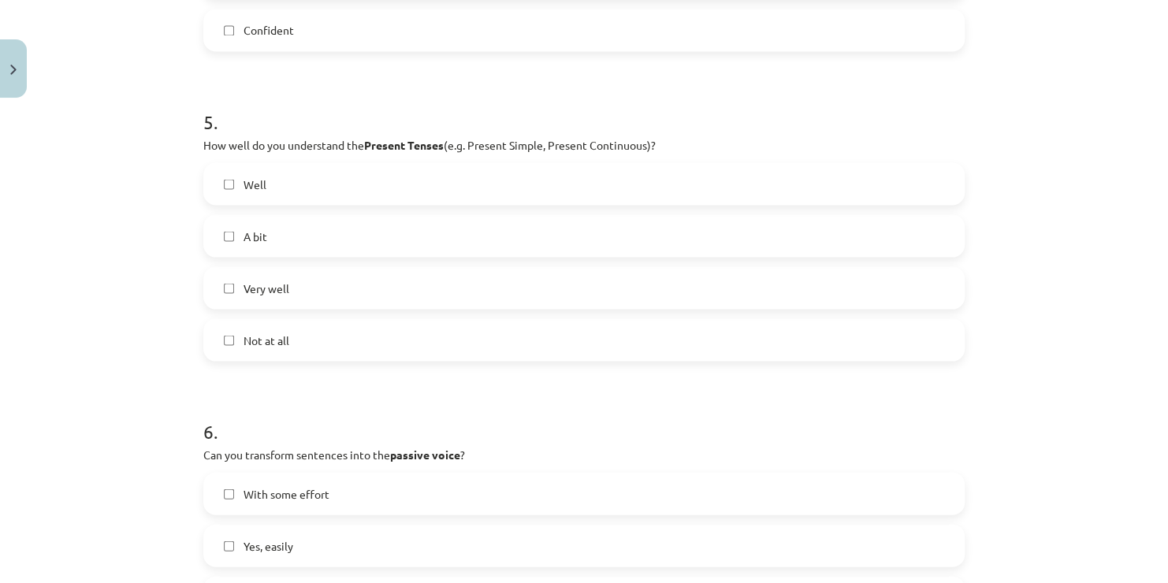
scroll to position [1449, 0]
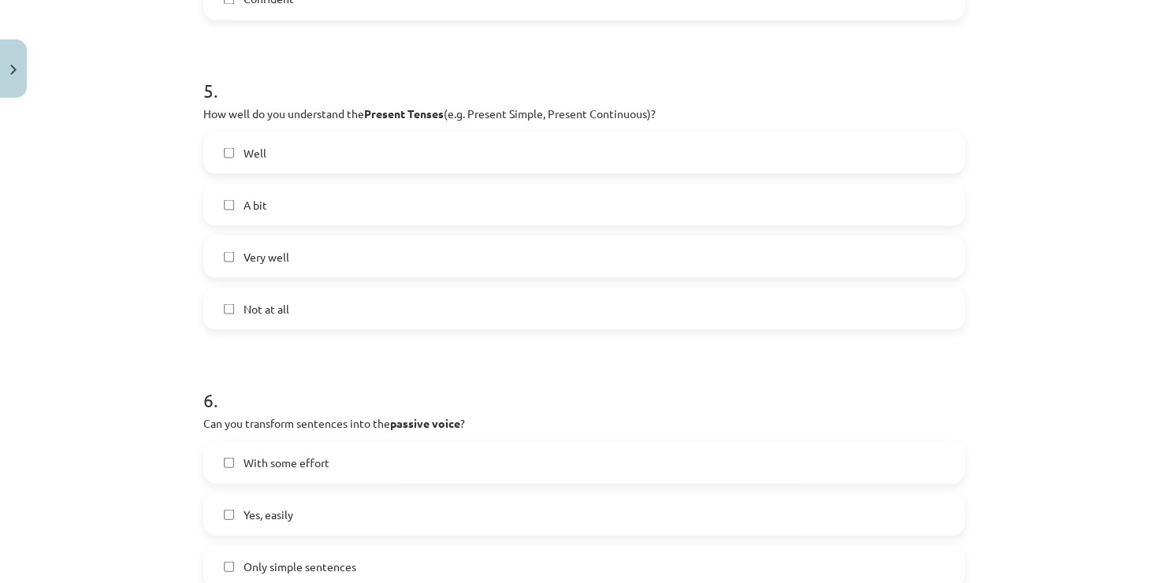
click at [348, 136] on label "Well" at bounding box center [584, 151] width 758 height 39
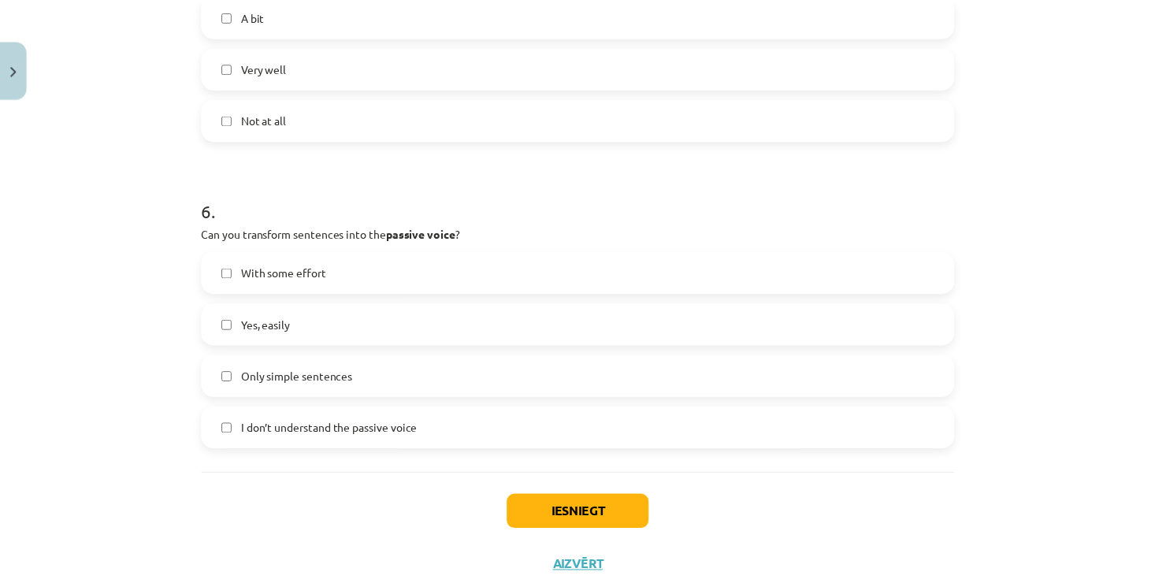
scroll to position [1687, 0]
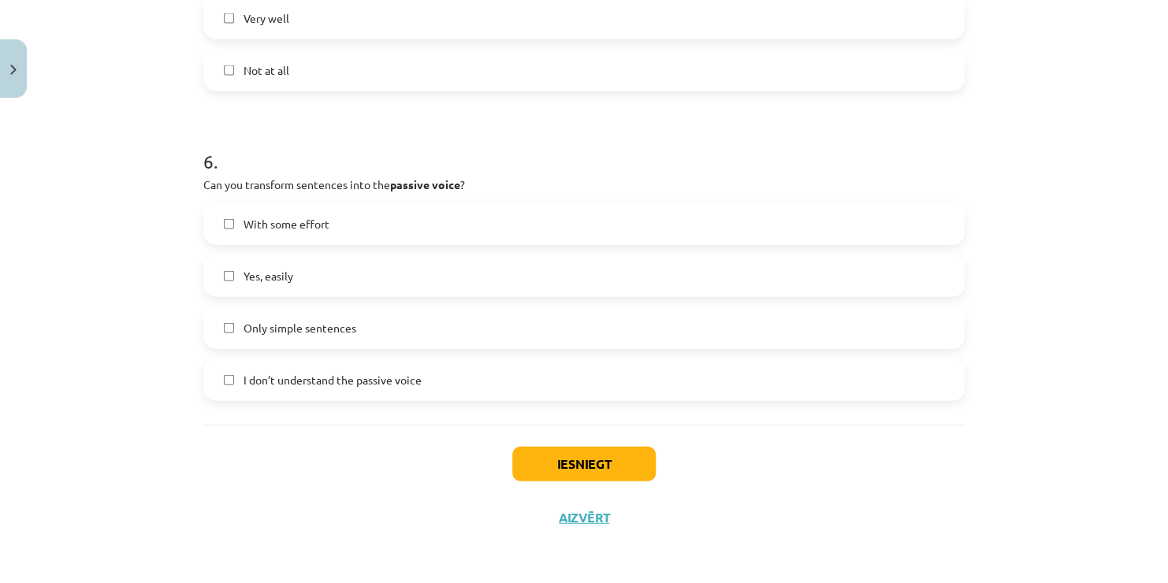
click at [383, 283] on label "Yes, easily" at bounding box center [584, 275] width 758 height 39
click at [554, 461] on button "Iesniegt" at bounding box center [583, 464] width 143 height 35
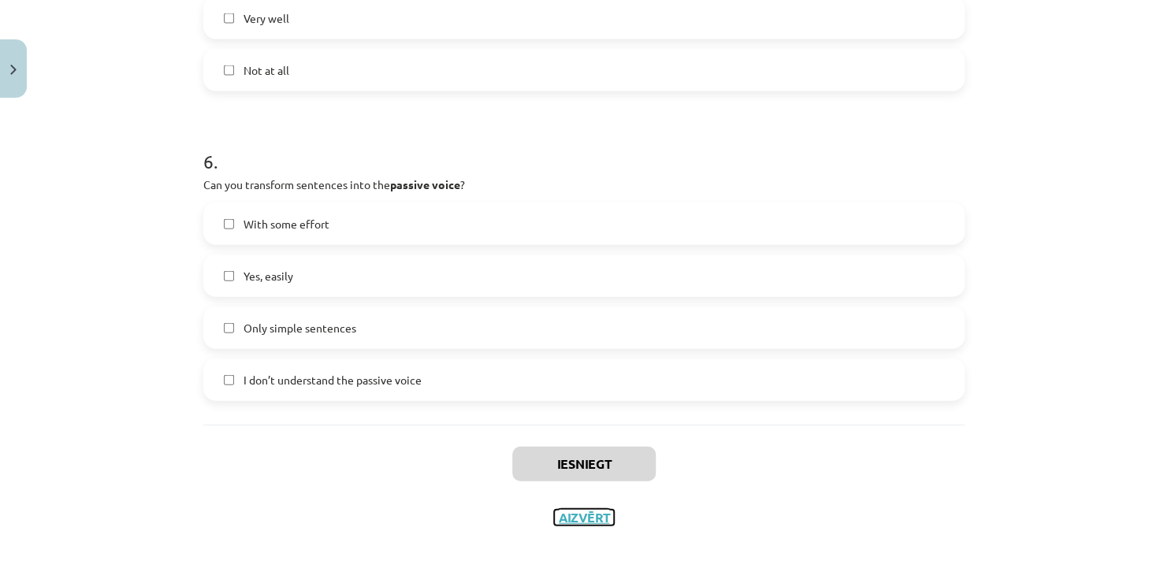
click at [584, 523] on button "Aizvērt" at bounding box center [584, 518] width 60 height 16
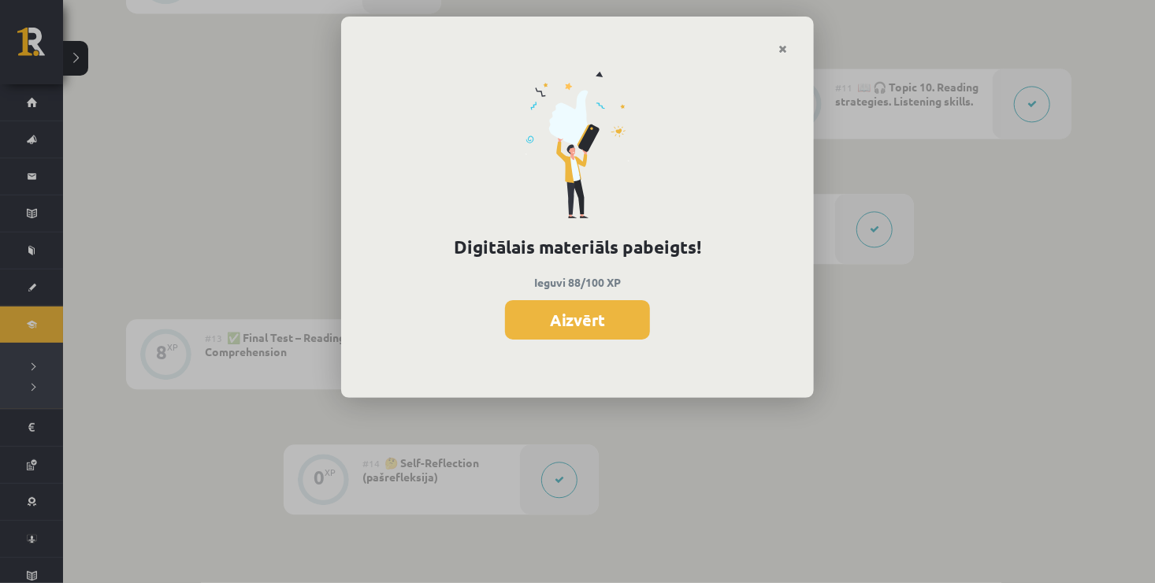
scroll to position [1627, 0]
click at [779, 50] on icon "Close" at bounding box center [783, 49] width 9 height 11
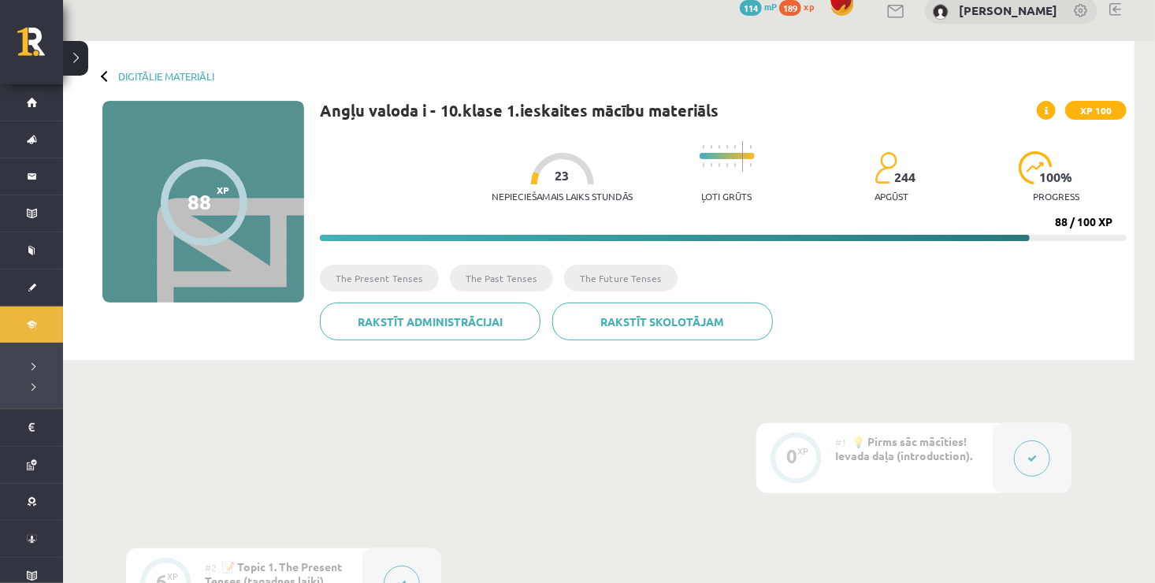
scroll to position [0, 0]
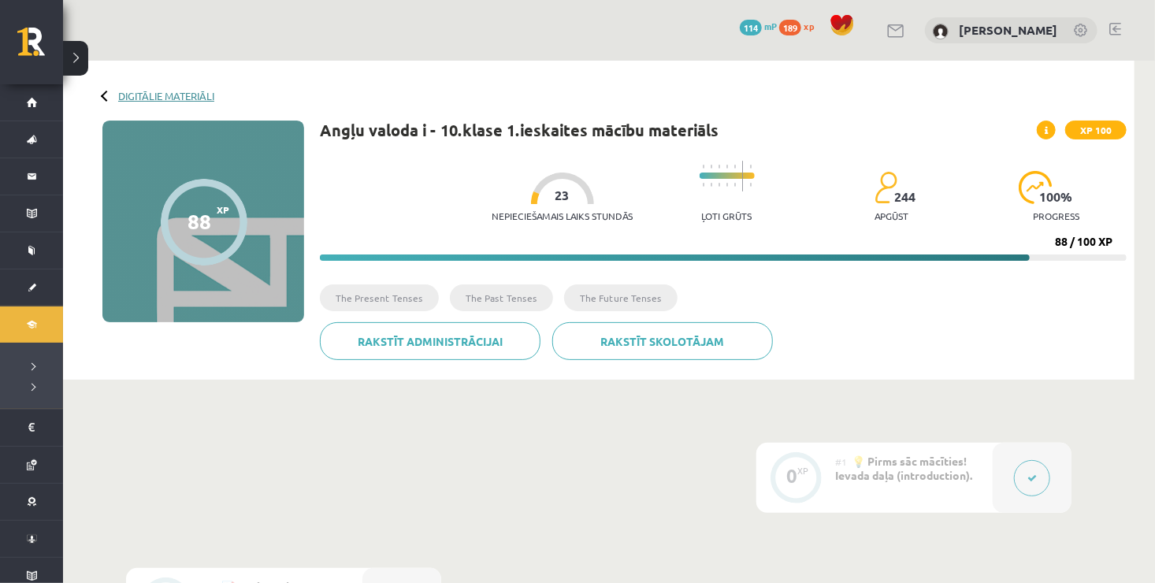
click at [173, 95] on link "Digitālie materiāli" at bounding box center [166, 96] width 96 height 12
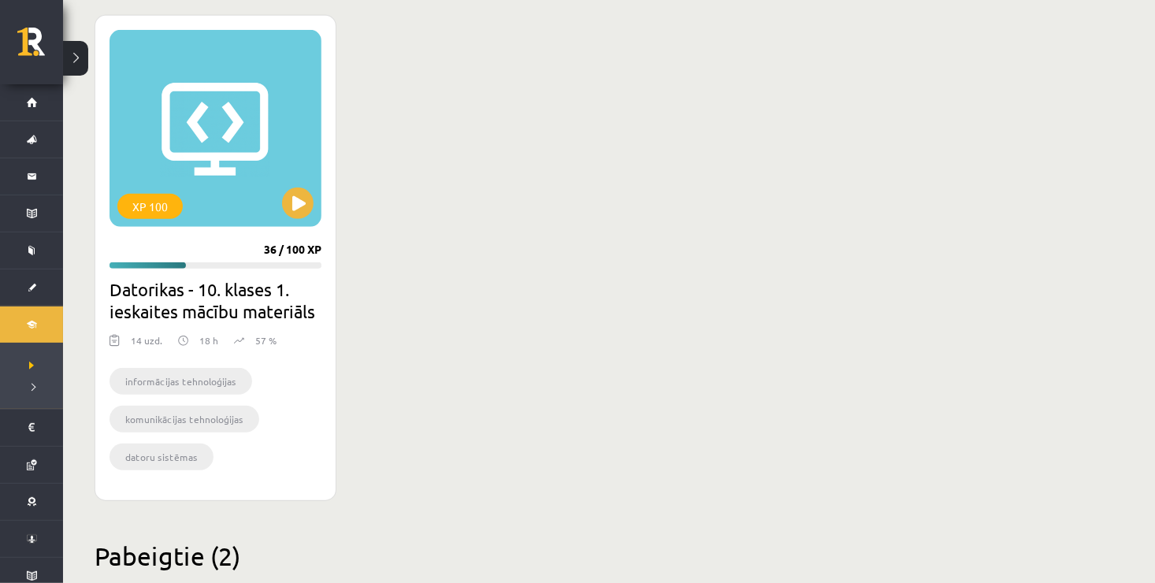
scroll to position [441, 0]
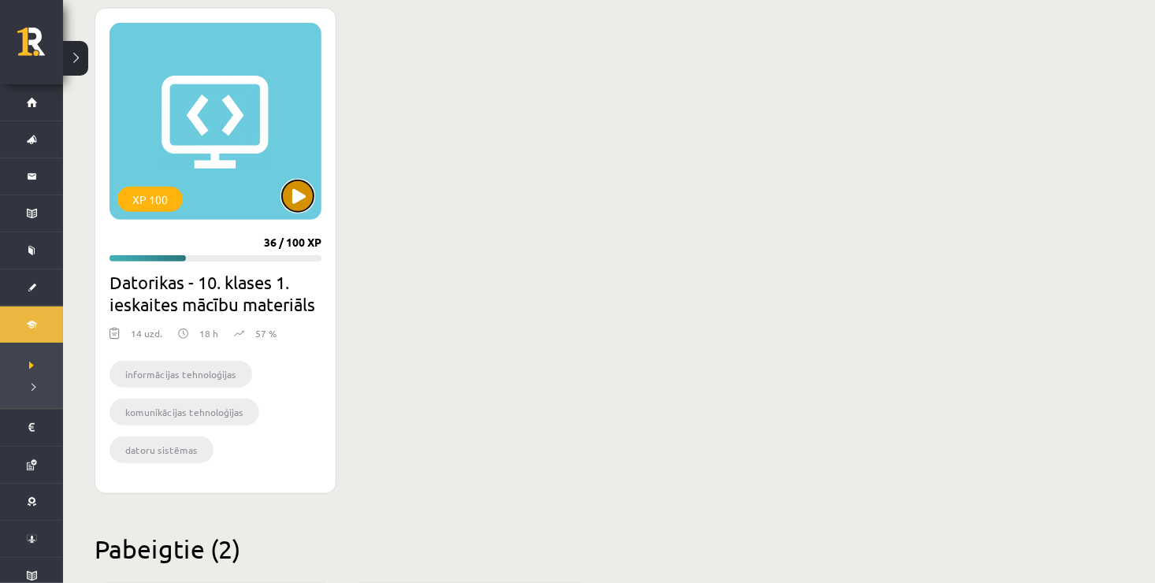
click at [298, 192] on button at bounding box center [298, 196] width 32 height 32
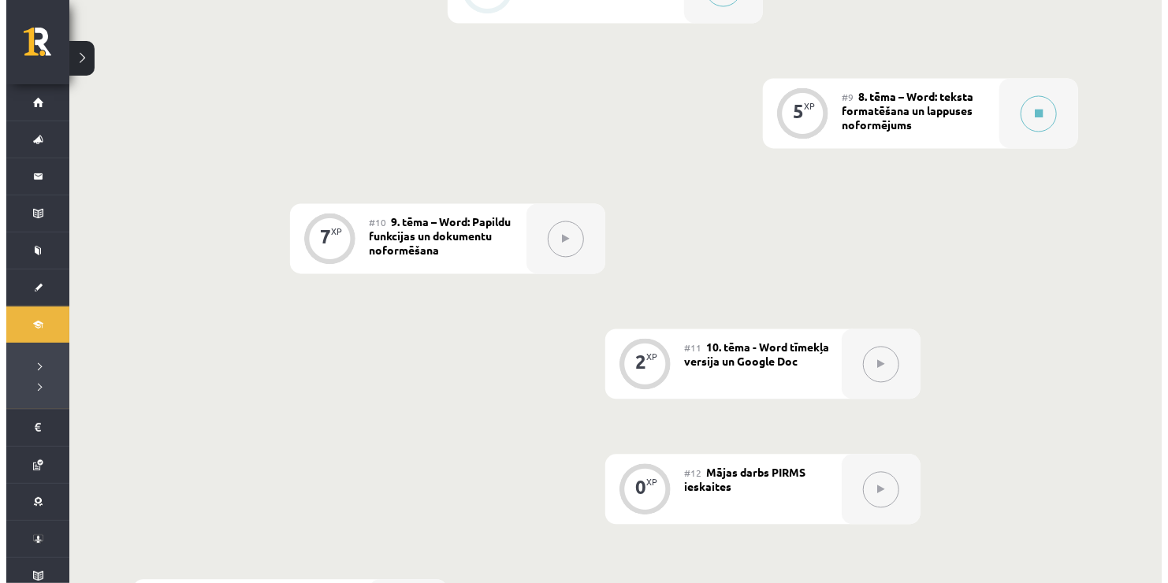
scroll to position [1407, 0]
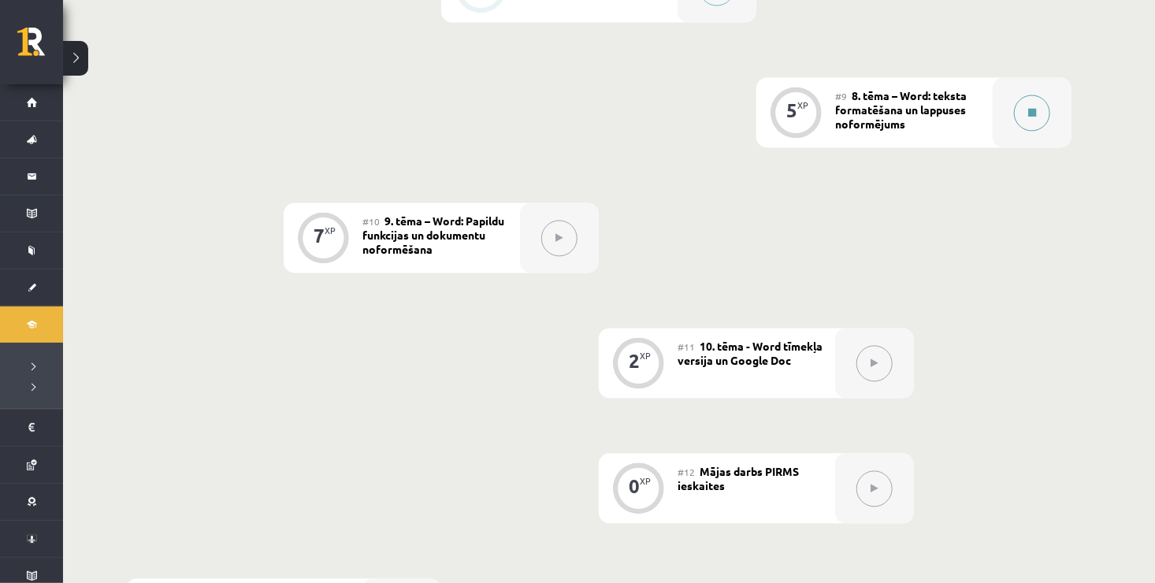
click at [1029, 109] on icon at bounding box center [1033, 113] width 8 height 9
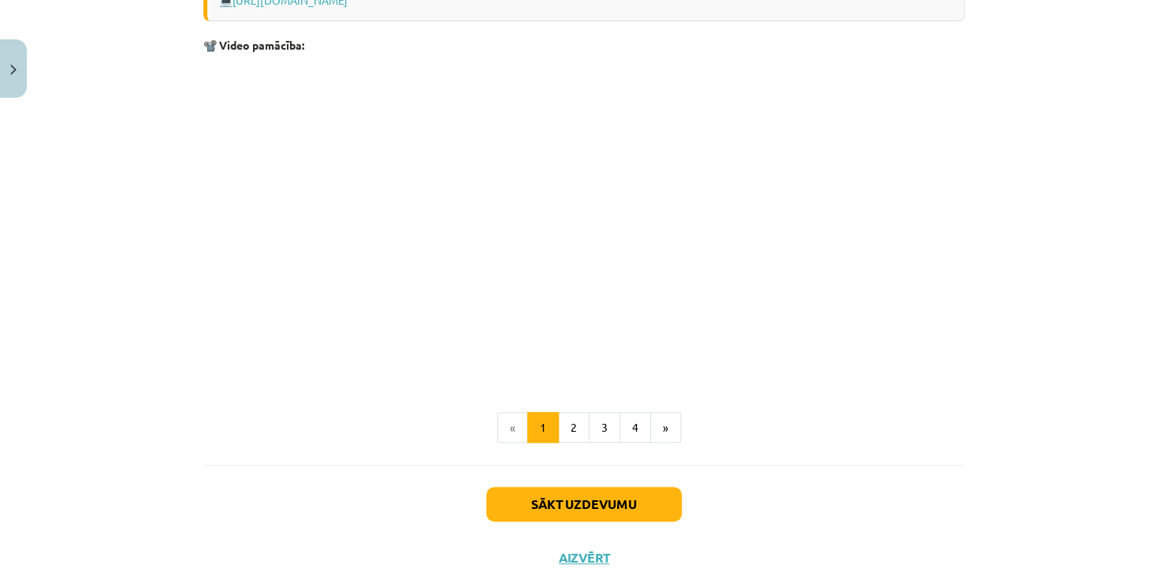
scroll to position [3148, 0]
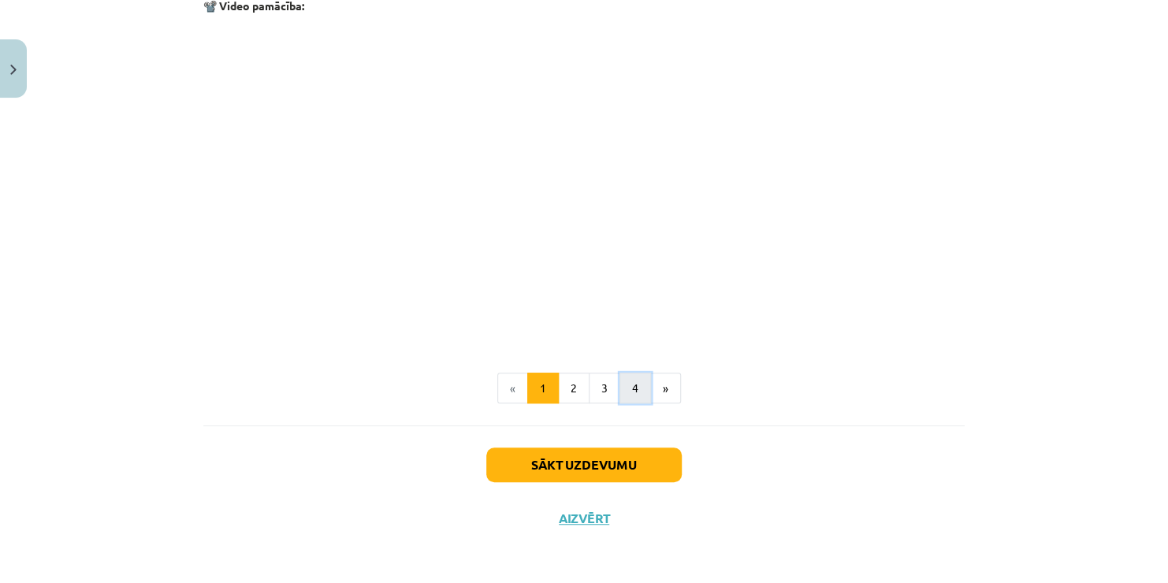
click at [619, 393] on button "4" at bounding box center [635, 389] width 32 height 32
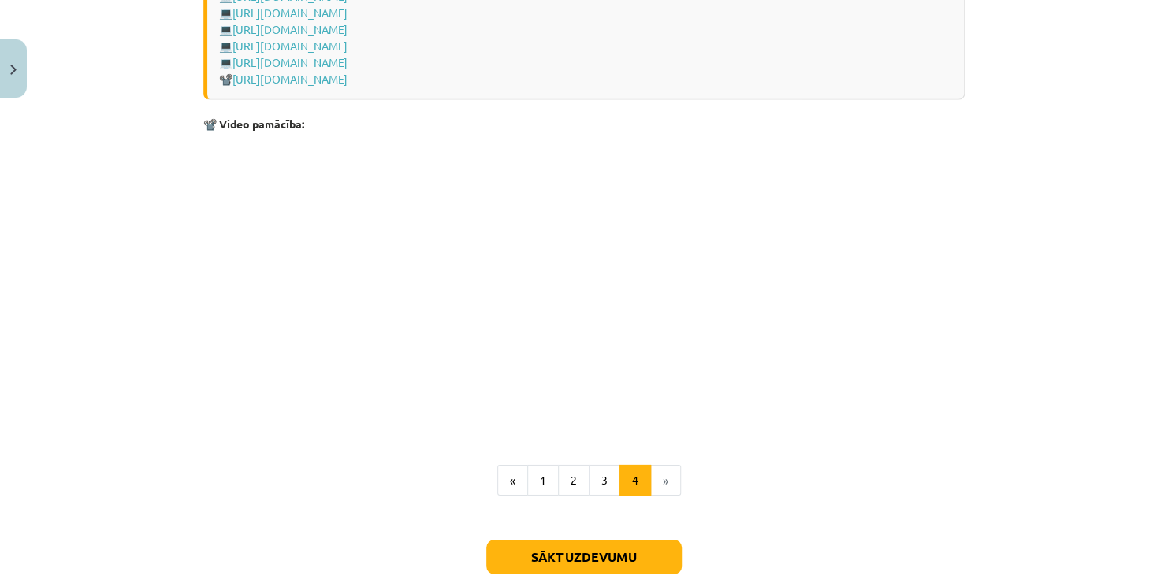
scroll to position [2346, 0]
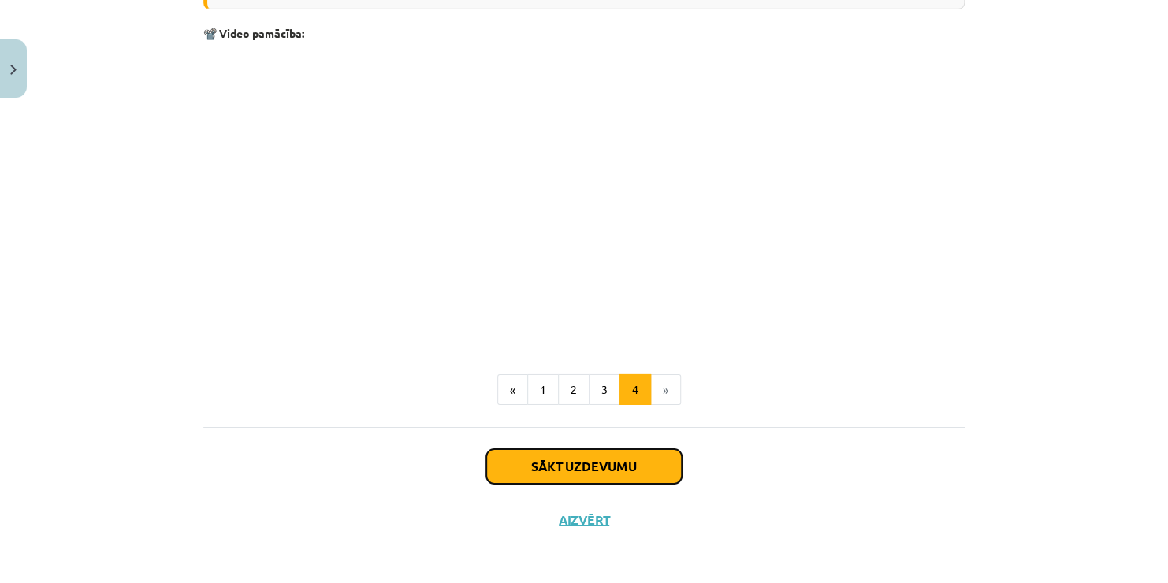
click at [600, 452] on button "Sākt uzdevumu" at bounding box center [583, 466] width 195 height 35
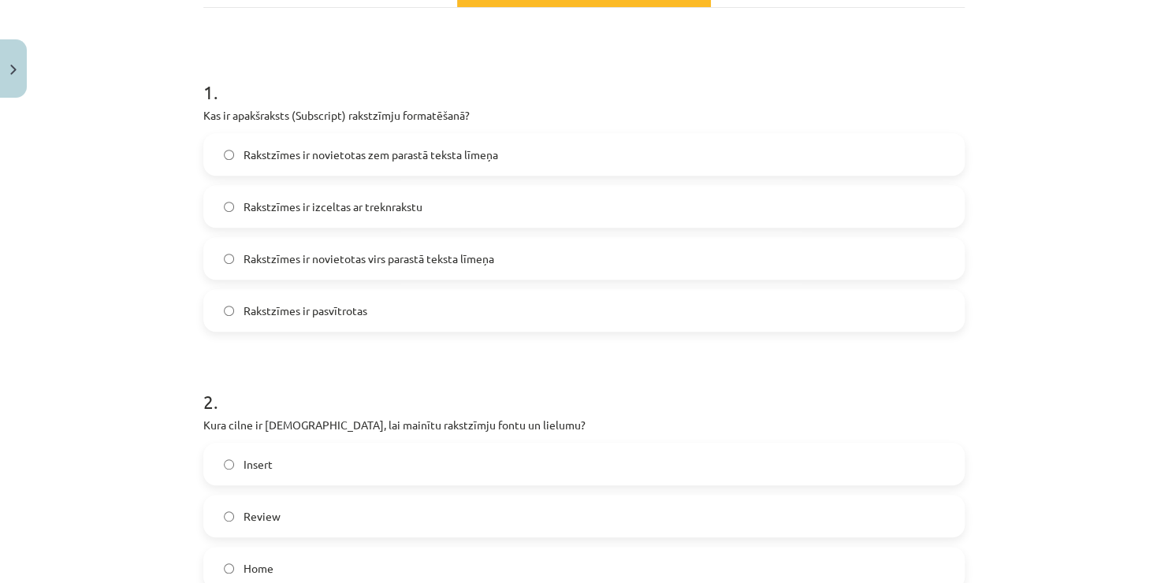
scroll to position [292, 0]
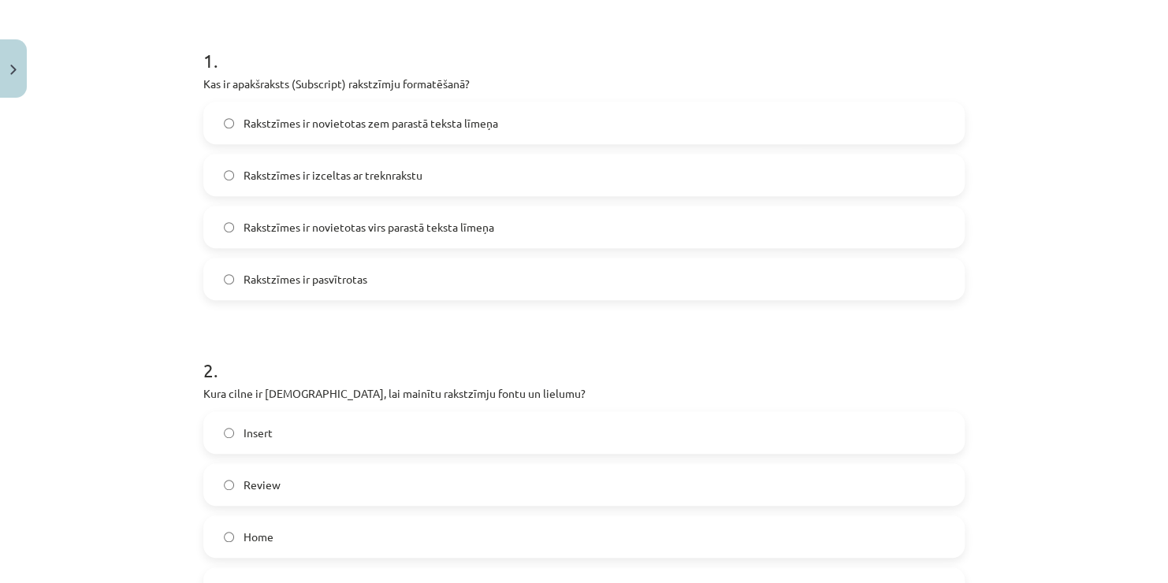
click at [515, 137] on label "Rakstzīmes ir novietotas zem parastā teksta līmeņa" at bounding box center [584, 122] width 758 height 39
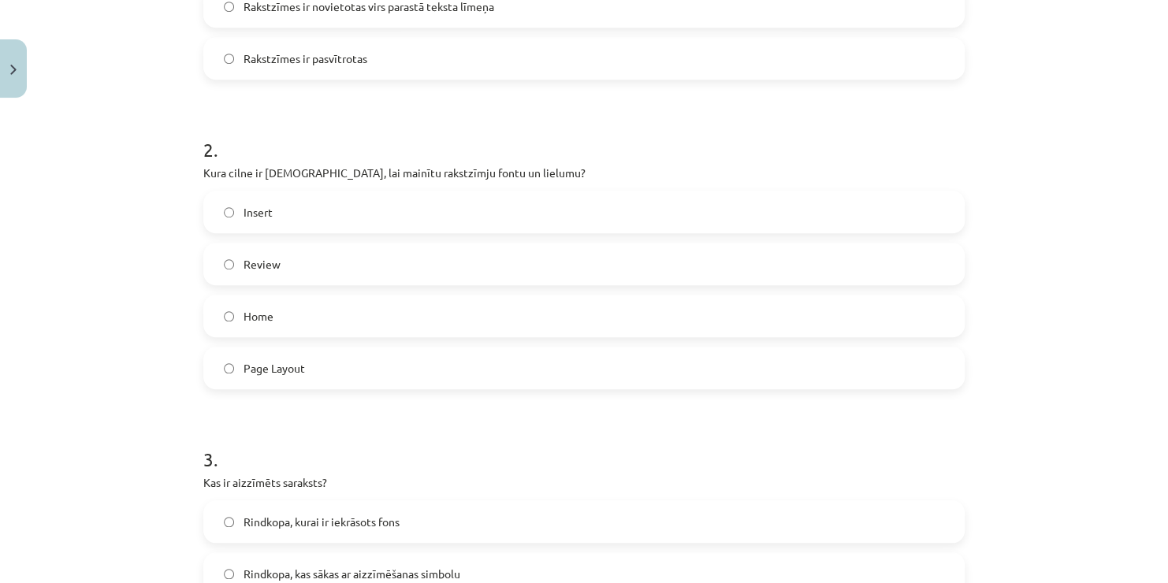
scroll to position [544, 0]
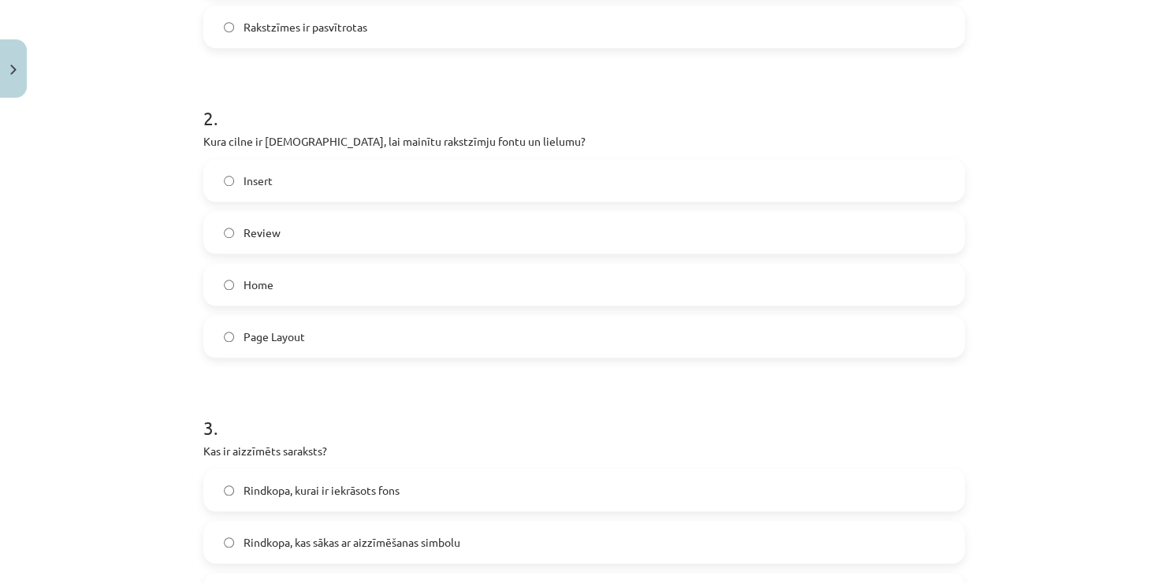
click at [363, 288] on label "Home" at bounding box center [584, 284] width 758 height 39
click at [391, 185] on label "Insert" at bounding box center [584, 180] width 758 height 39
click at [358, 280] on label "Home" at bounding box center [584, 284] width 758 height 39
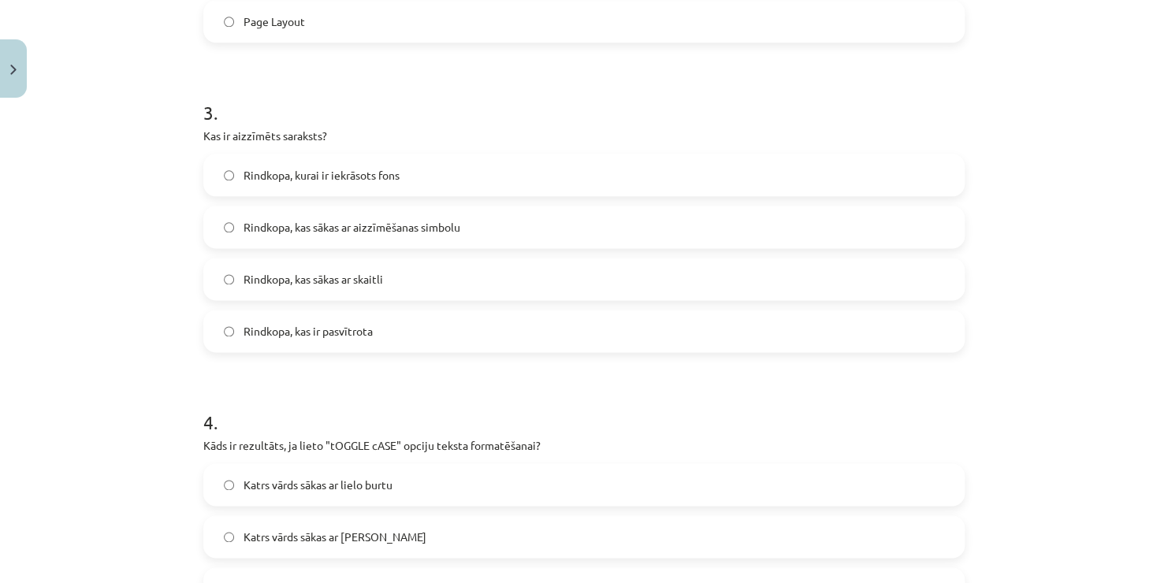
scroll to position [891, 0]
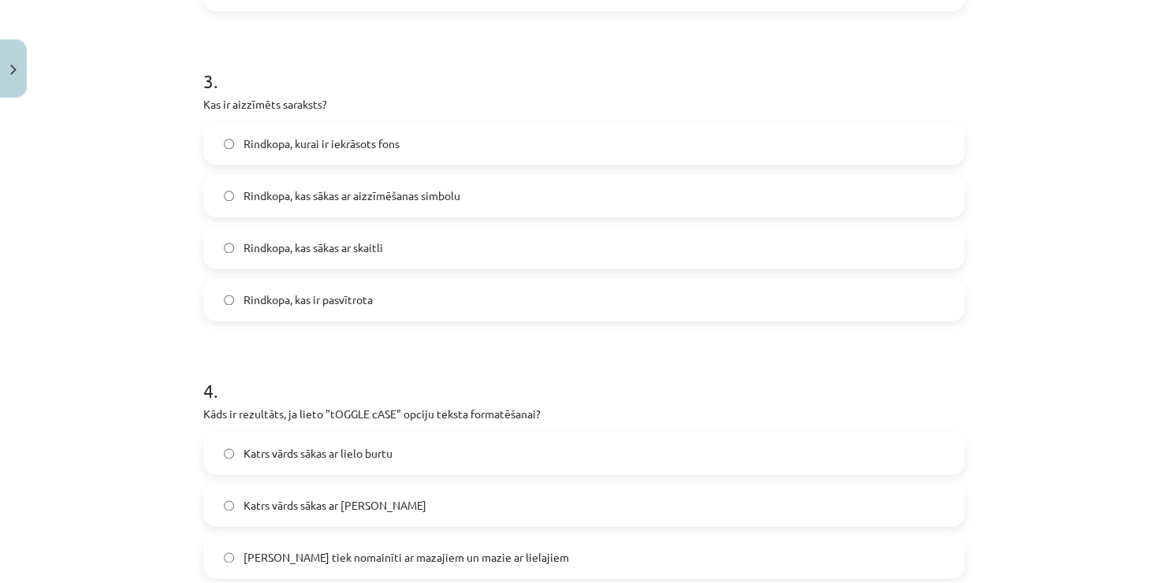
click at [496, 207] on label "Rindkopa, kas sākas ar aizzīmēšanas simbolu" at bounding box center [584, 195] width 758 height 39
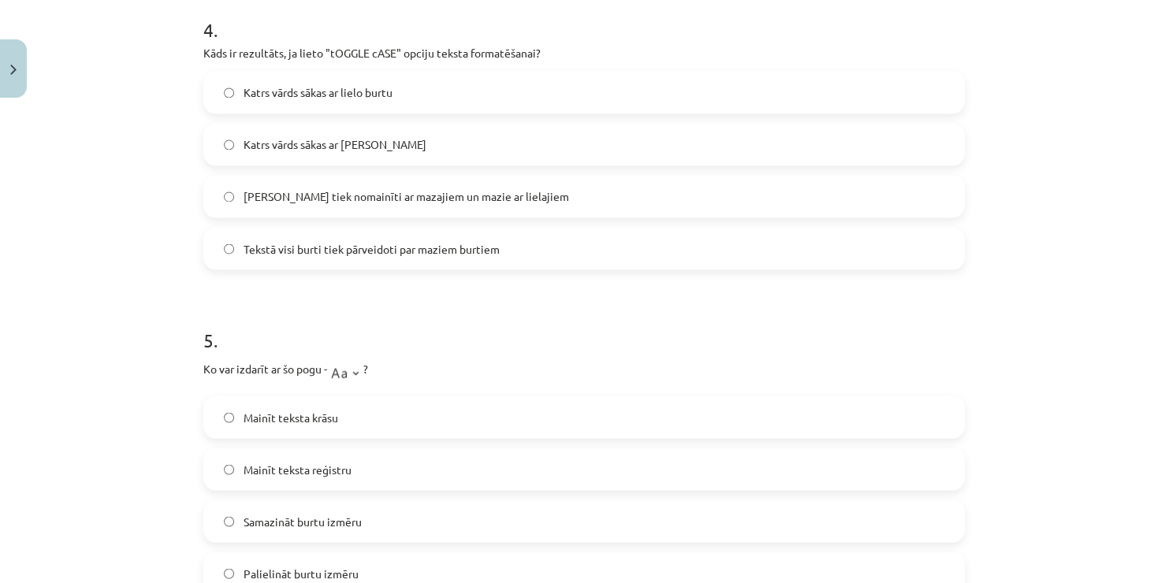
scroll to position [1258, 0]
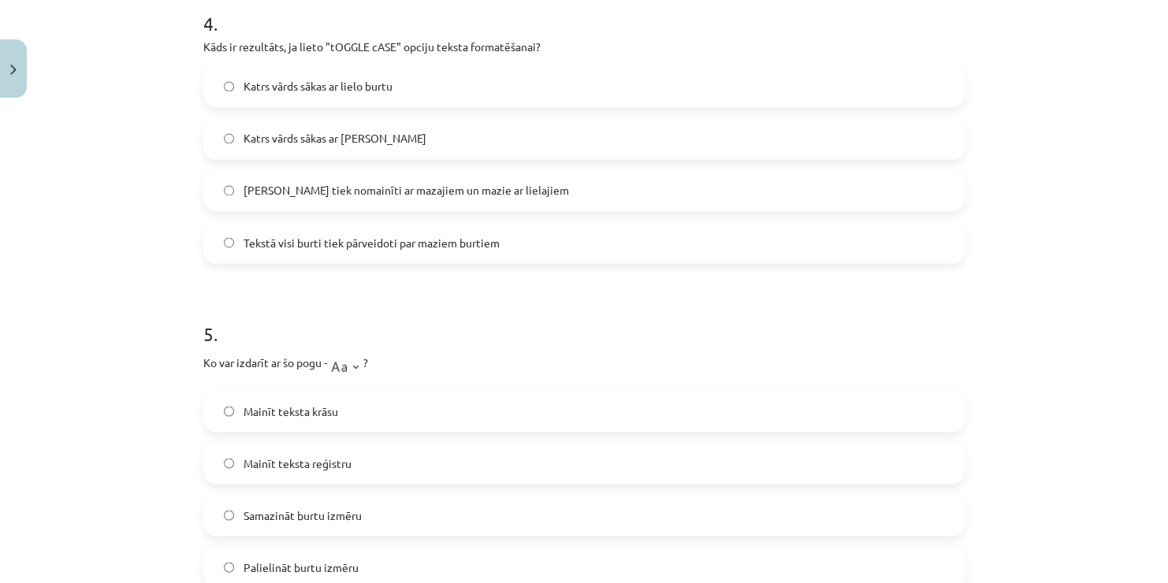
click at [326, 191] on span "[PERSON_NAME] tiek nomainīti ar mazajiem un mazie ar lielajiem" at bounding box center [407, 190] width 326 height 17
click at [363, 467] on label "Mainīt teksta reģistru" at bounding box center [584, 462] width 758 height 39
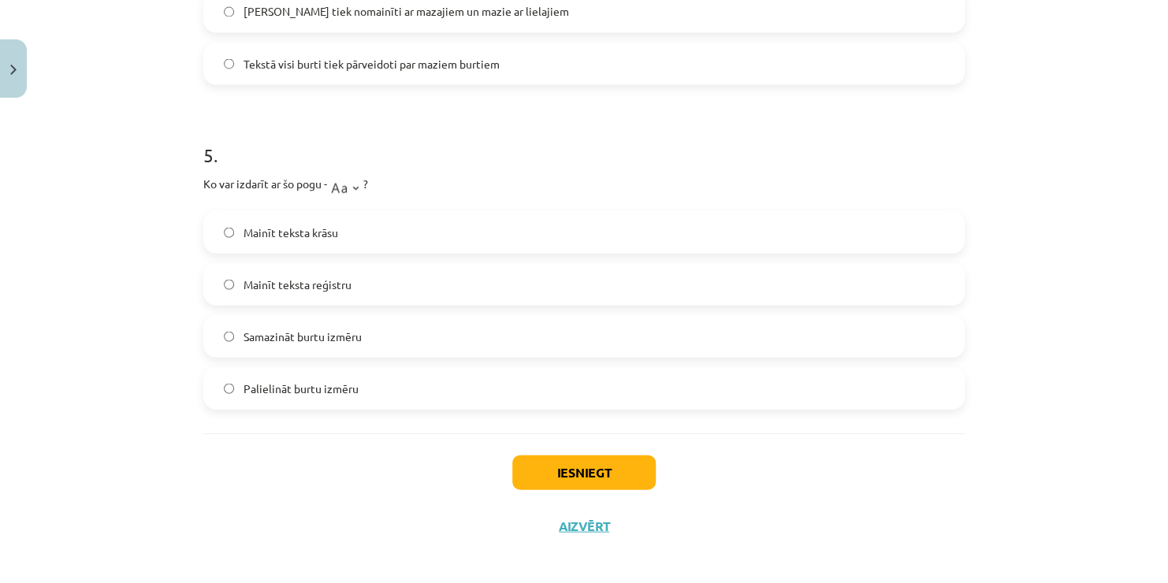
scroll to position [1445, 0]
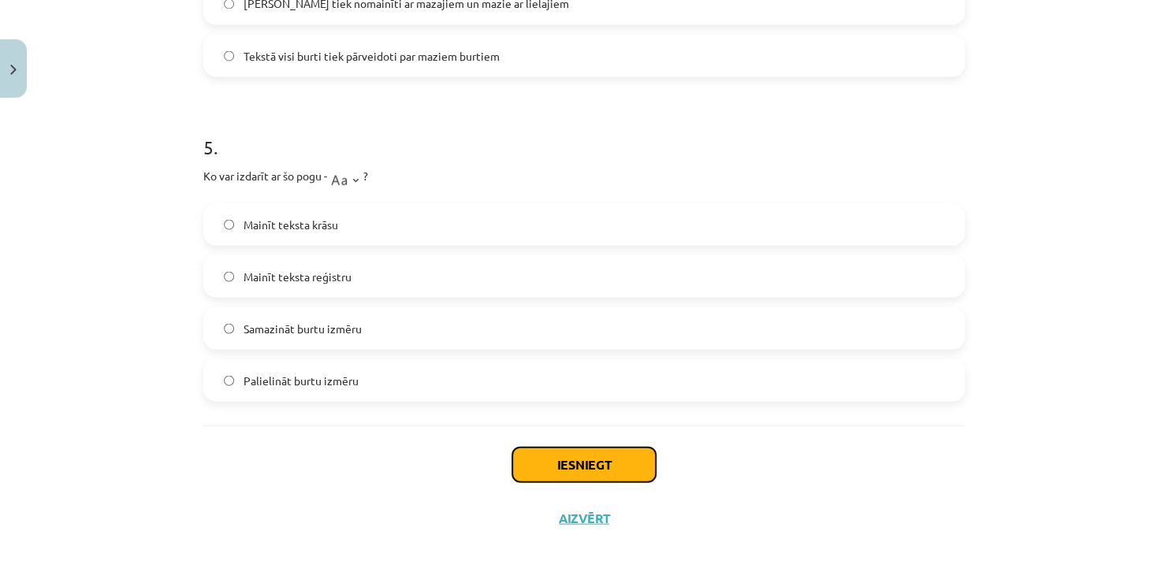
click at [622, 467] on button "Iesniegt" at bounding box center [583, 464] width 143 height 35
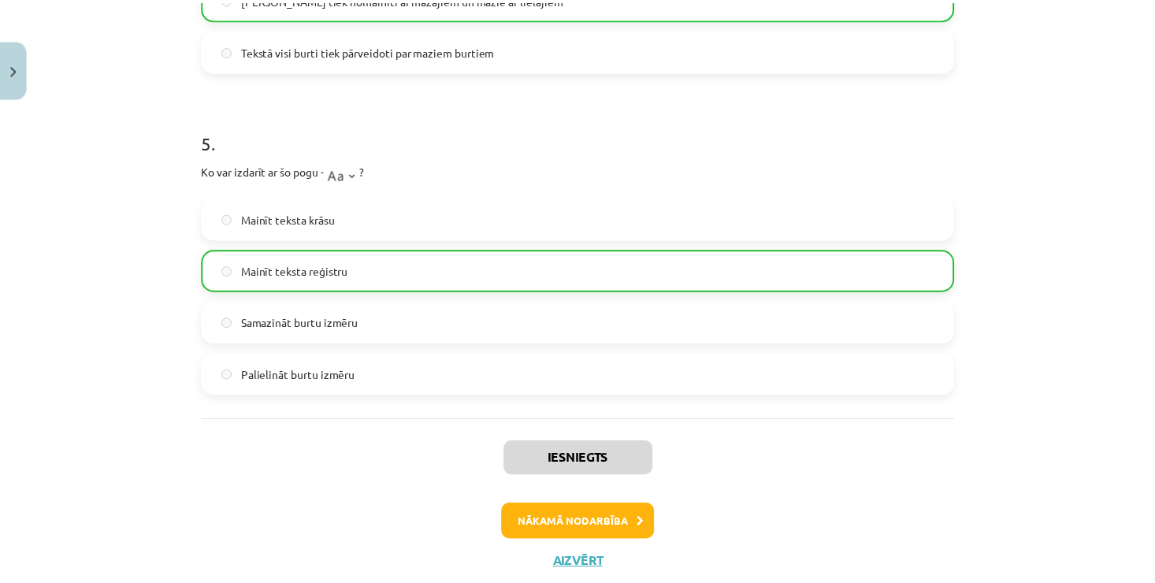
scroll to position [1494, 0]
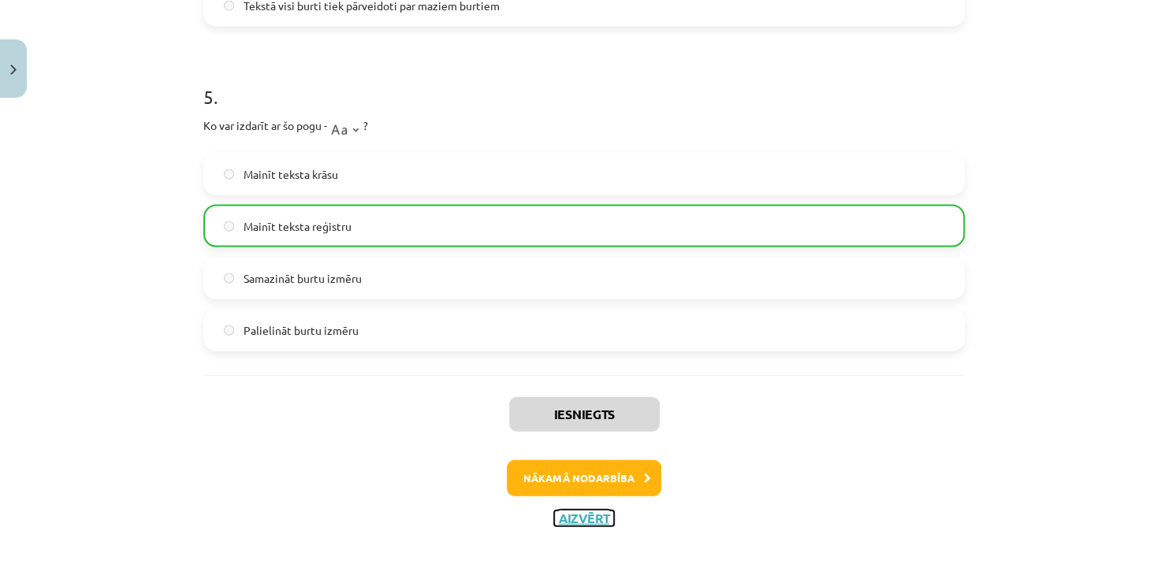
click at [600, 517] on button "Aizvērt" at bounding box center [584, 519] width 60 height 16
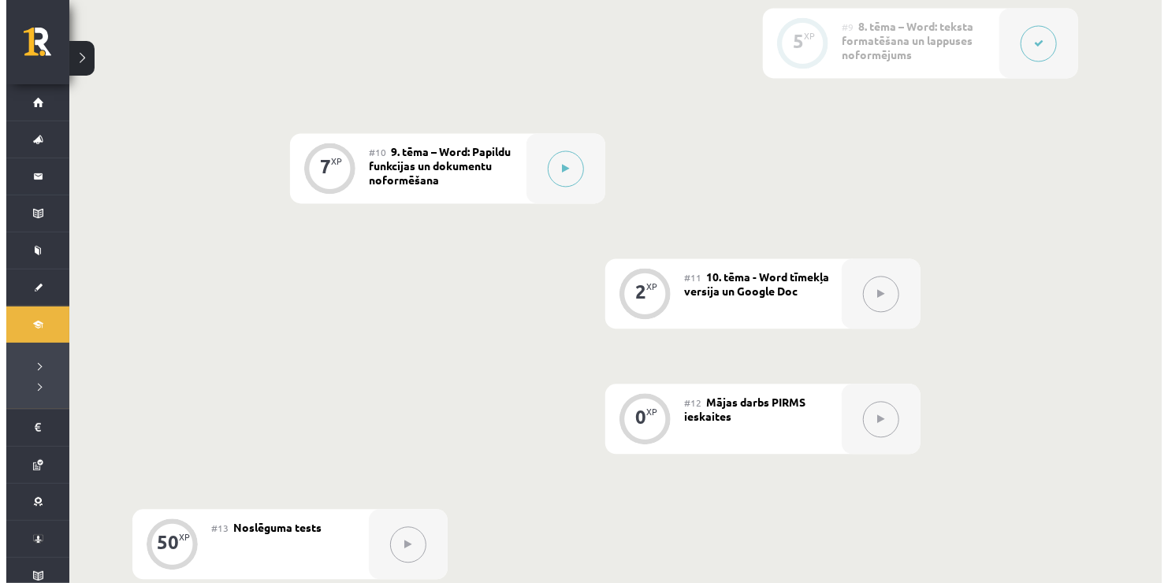
scroll to position [1464, 0]
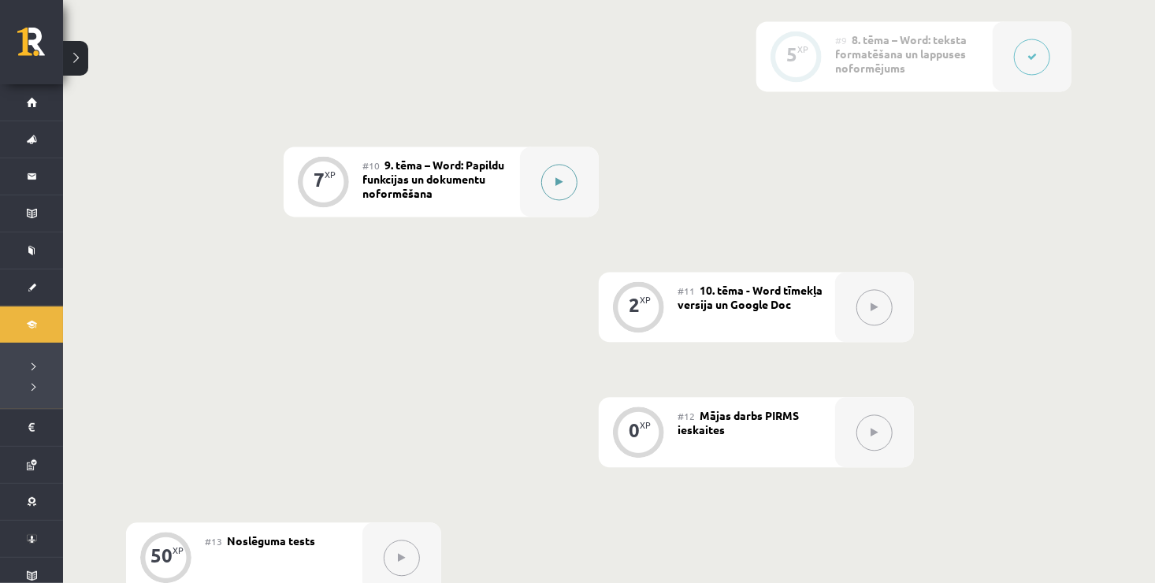
click at [560, 180] on icon at bounding box center [559, 181] width 7 height 9
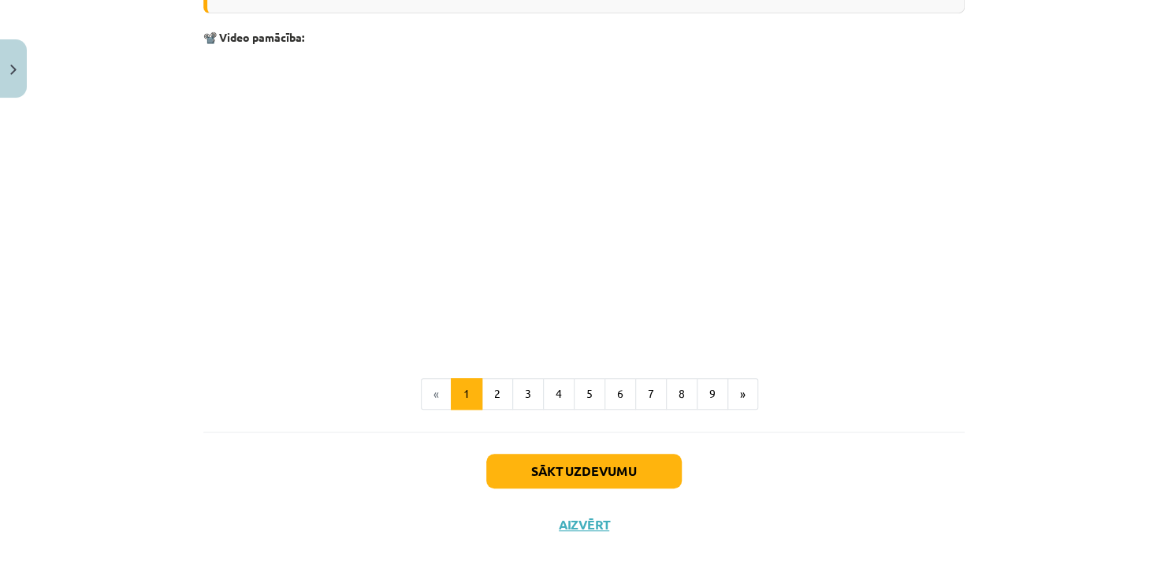
scroll to position [3310, 0]
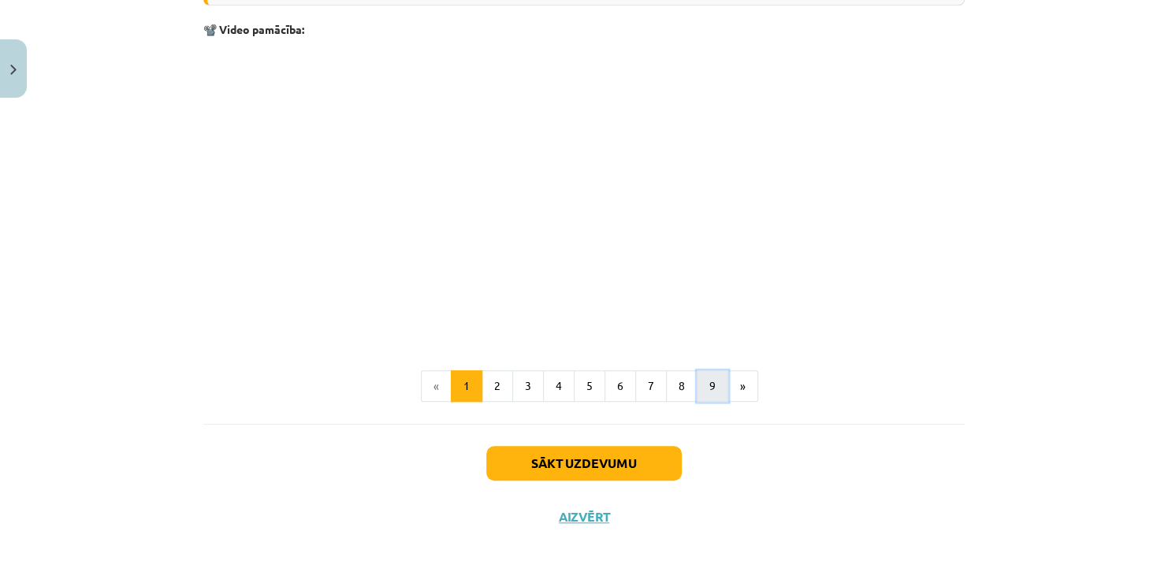
click at [713, 396] on button "9" at bounding box center [713, 386] width 32 height 32
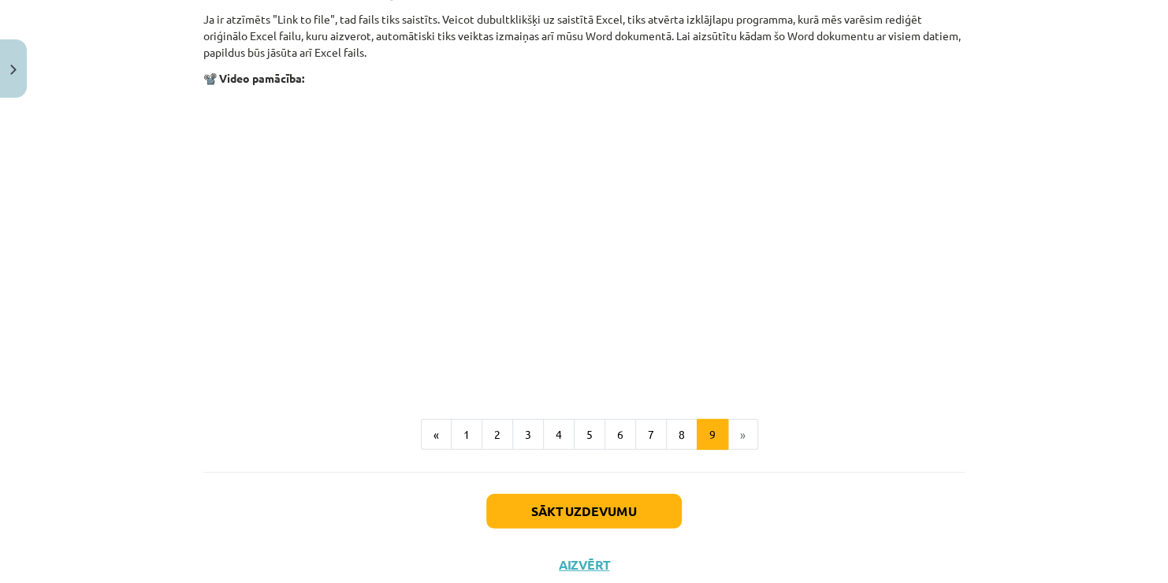
scroll to position [1956, 0]
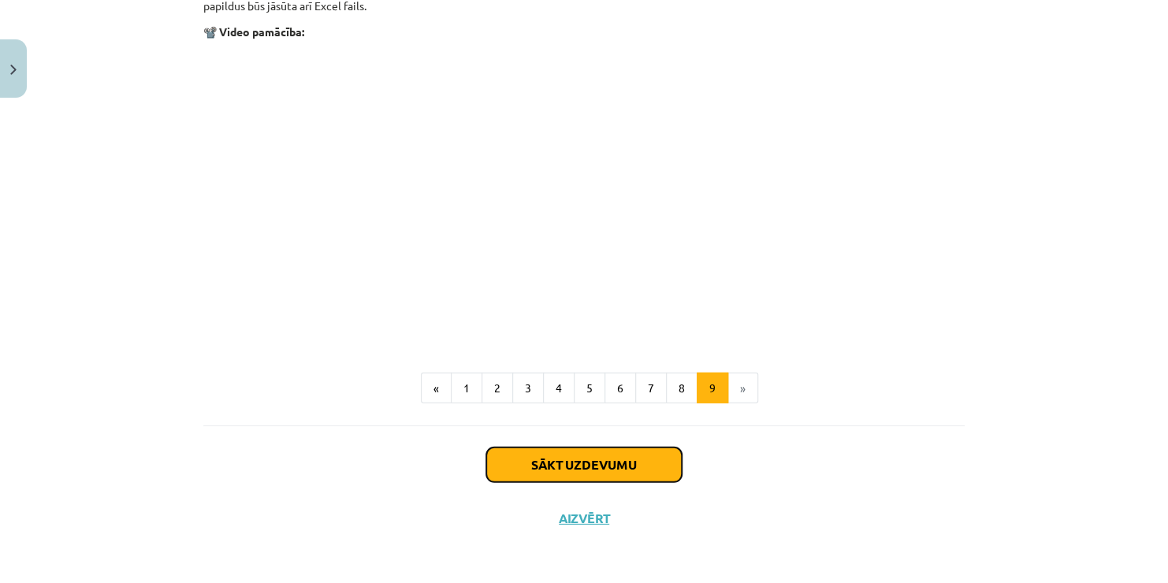
click at [593, 467] on button "Sākt uzdevumu" at bounding box center [583, 465] width 195 height 35
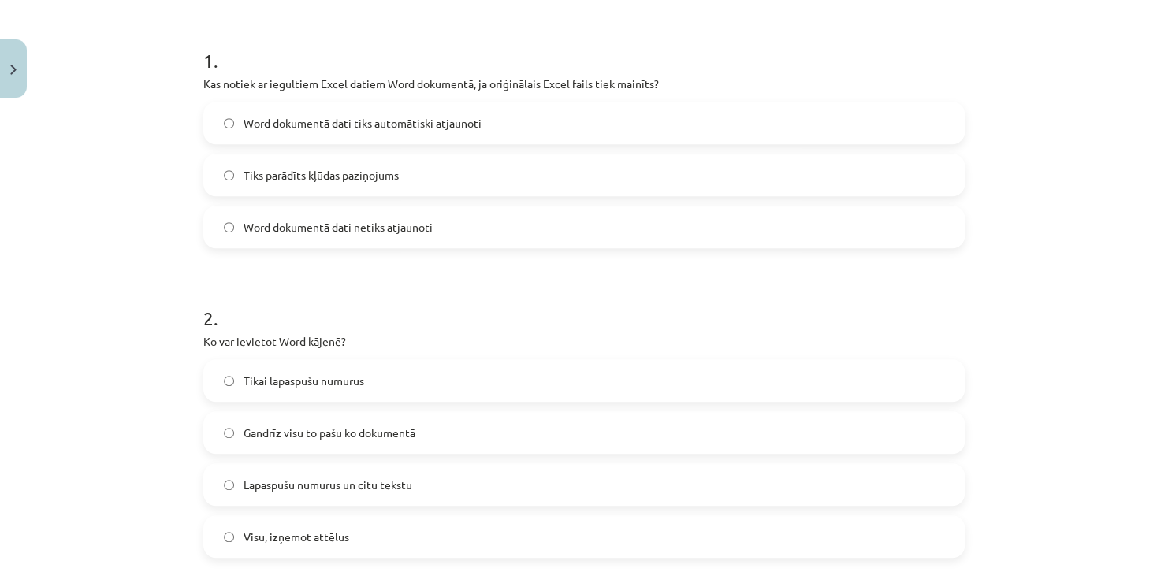
scroll to position [323, 0]
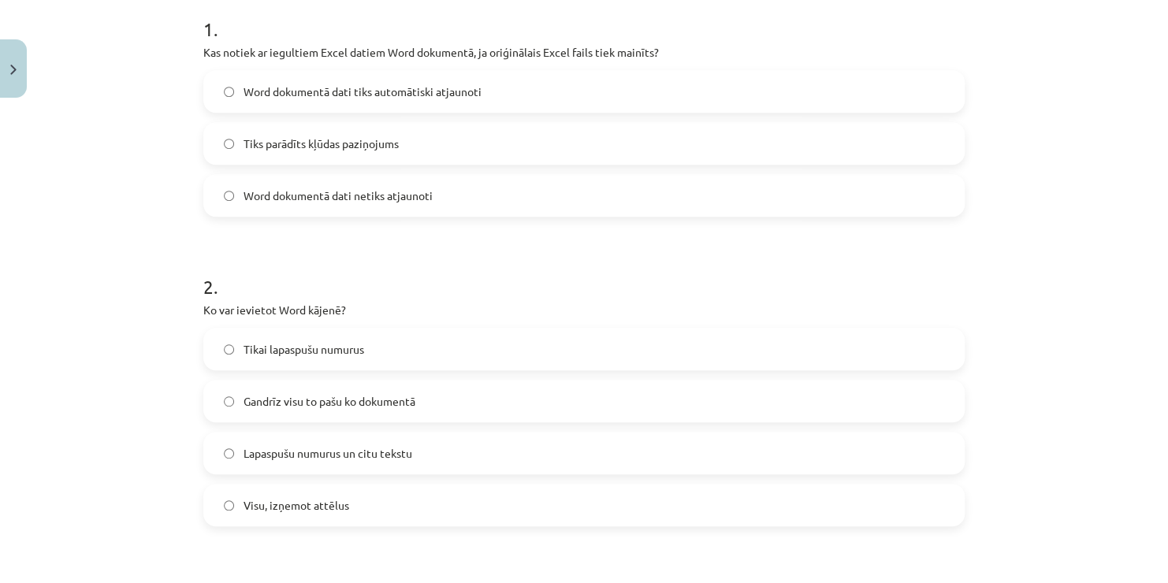
click at [404, 91] on span "Word dokumentā dati tiks automātiski atjaunoti" at bounding box center [363, 92] width 238 height 17
click at [345, 393] on span "Gandrīz visu to pašu ko dokumentā" at bounding box center [330, 401] width 172 height 17
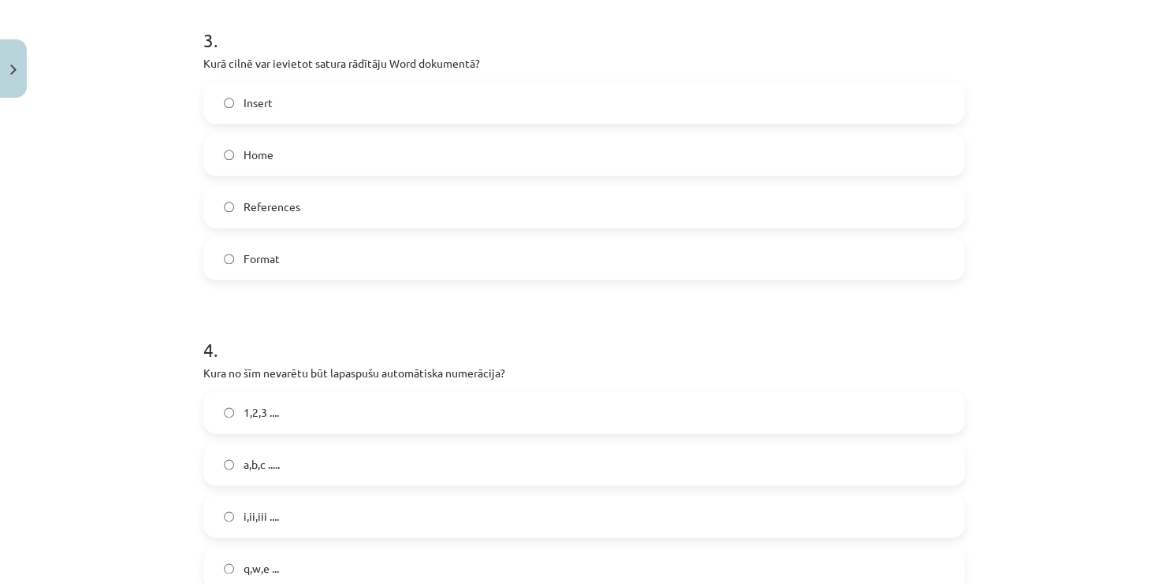
scroll to position [911, 0]
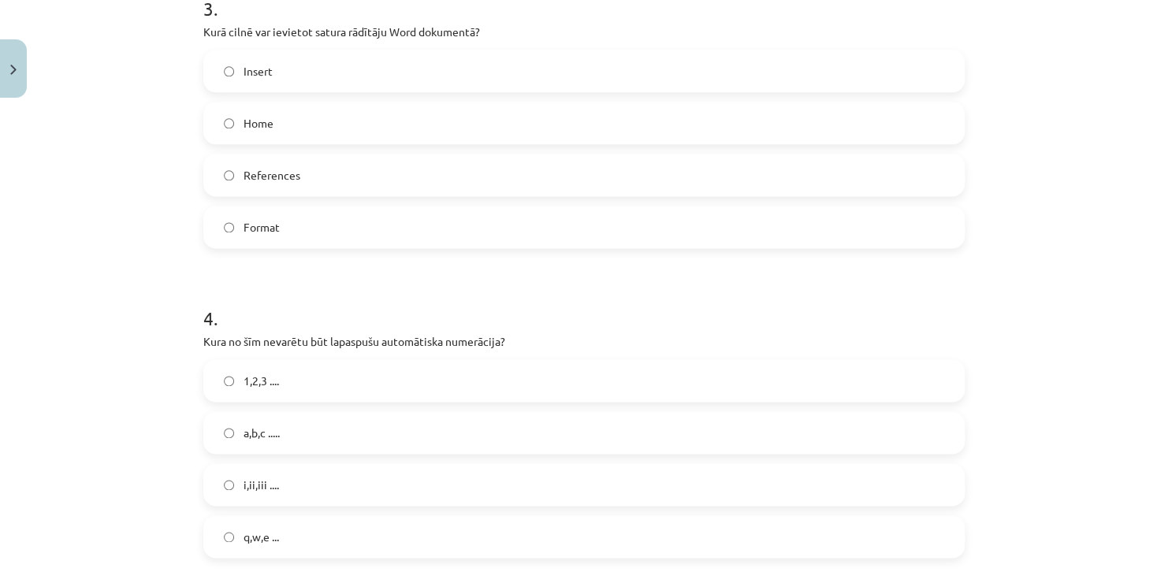
click at [282, 167] on span "References" at bounding box center [272, 175] width 57 height 17
click at [291, 538] on label "q,w,e ..." at bounding box center [584, 536] width 758 height 39
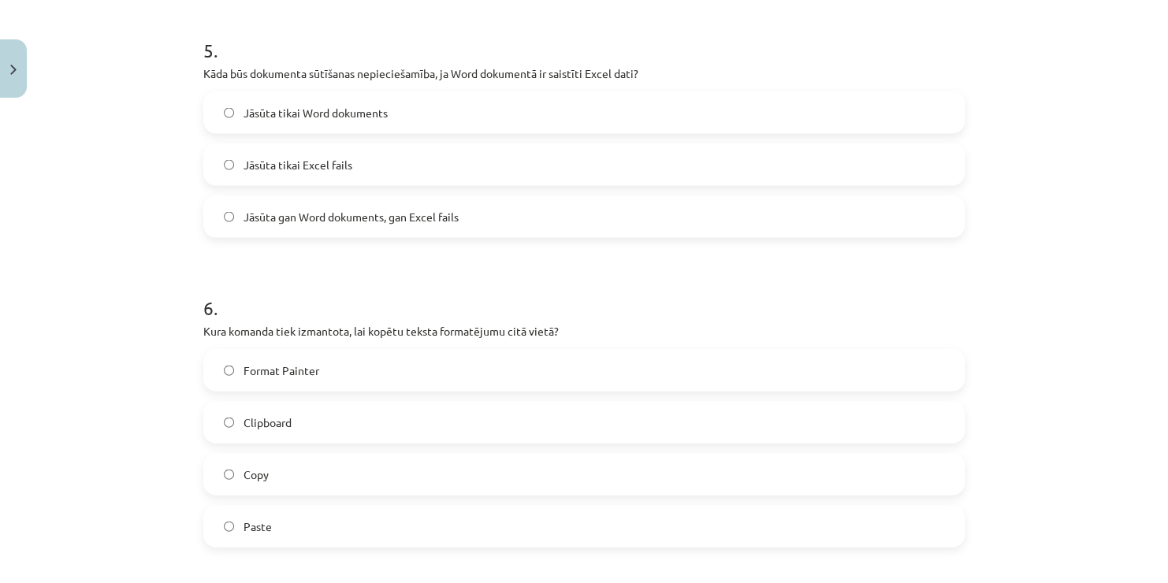
scroll to position [1520, 0]
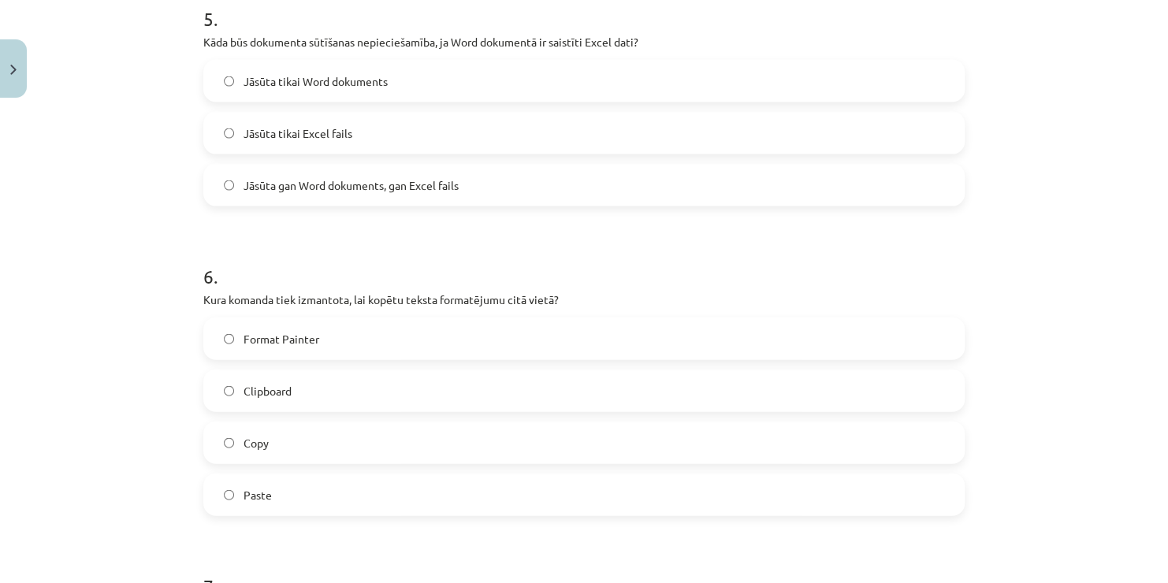
click at [401, 192] on label "Jāsūta gan Word dokuments, gan Excel fails" at bounding box center [584, 185] width 758 height 39
click at [409, 339] on label "Format Painter" at bounding box center [584, 338] width 758 height 39
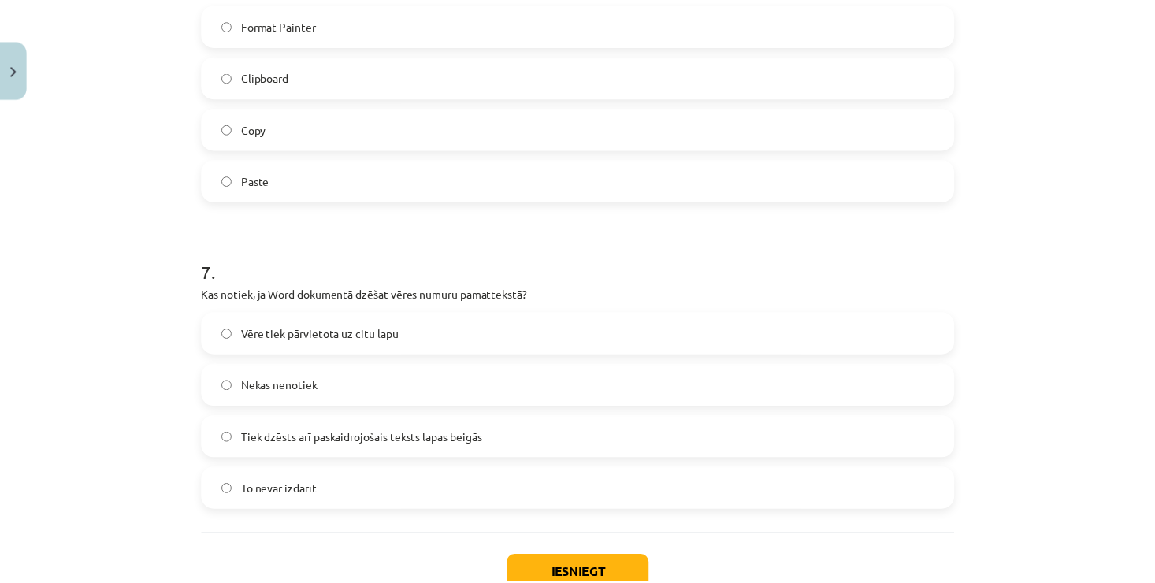
scroll to position [1945, 0]
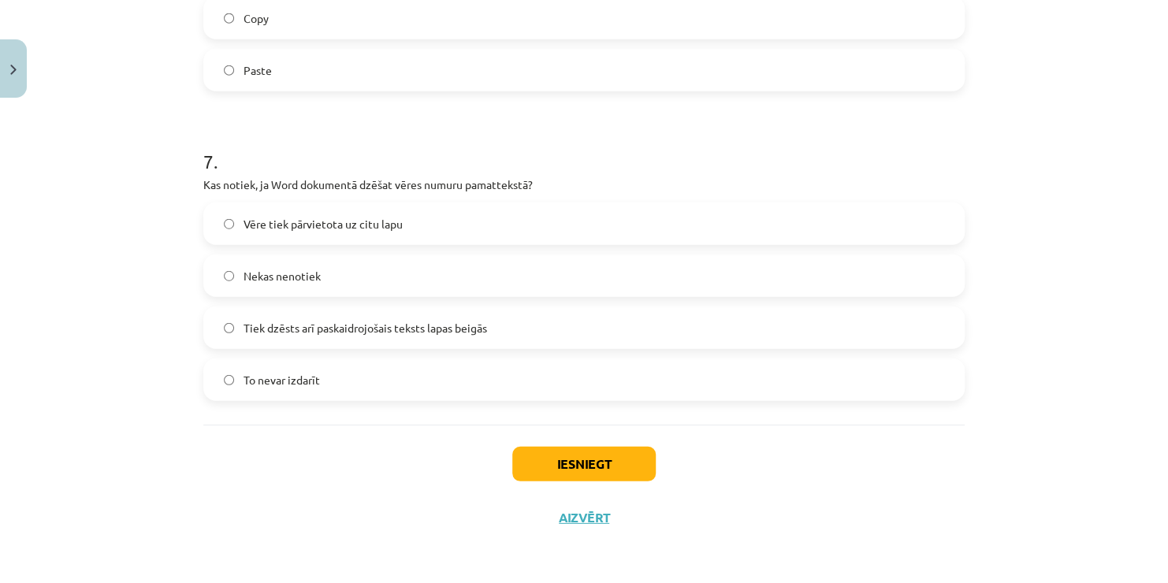
click at [455, 320] on span "Tiek dzēsts arī paskaidrojošais teksts lapas beigās" at bounding box center [366, 328] width 244 height 17
click at [600, 463] on button "Iesniegt" at bounding box center [583, 464] width 143 height 35
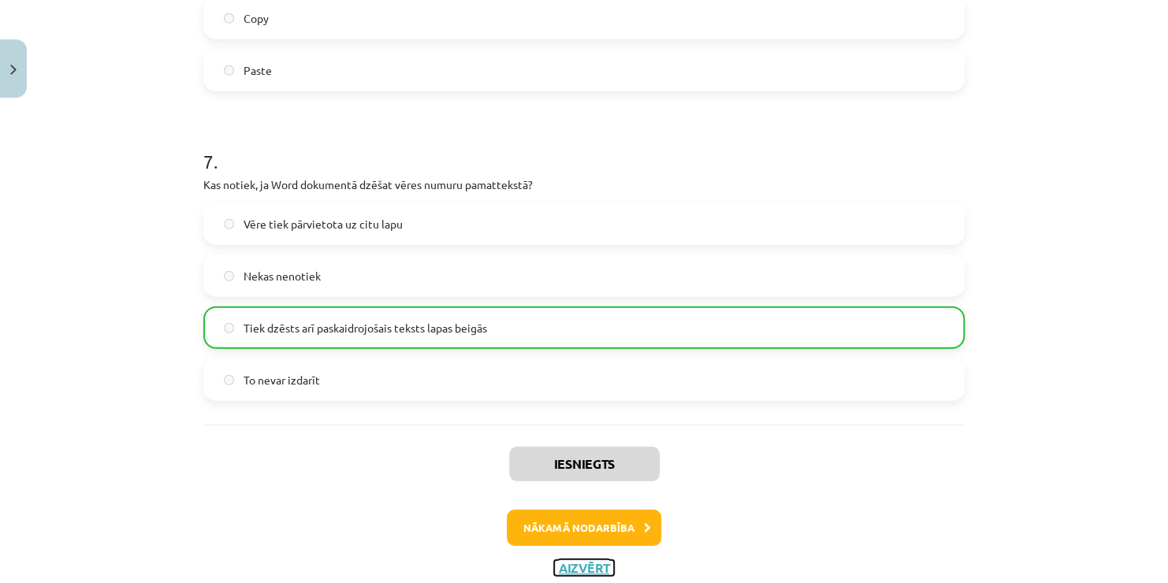
click at [595, 566] on button "Aizvērt" at bounding box center [584, 568] width 60 height 16
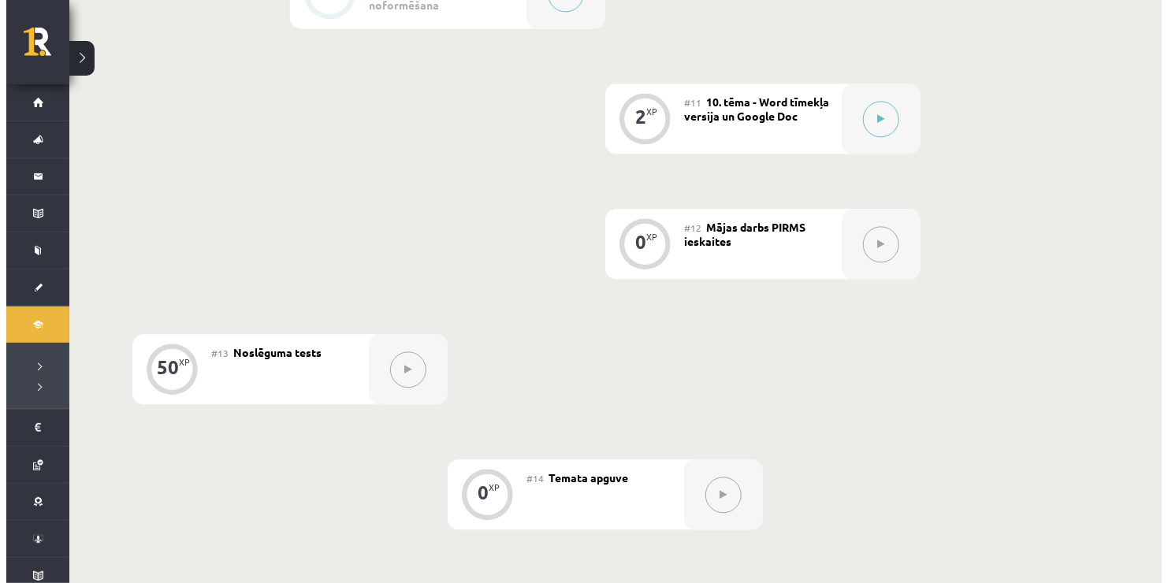
scroll to position [1653, 0]
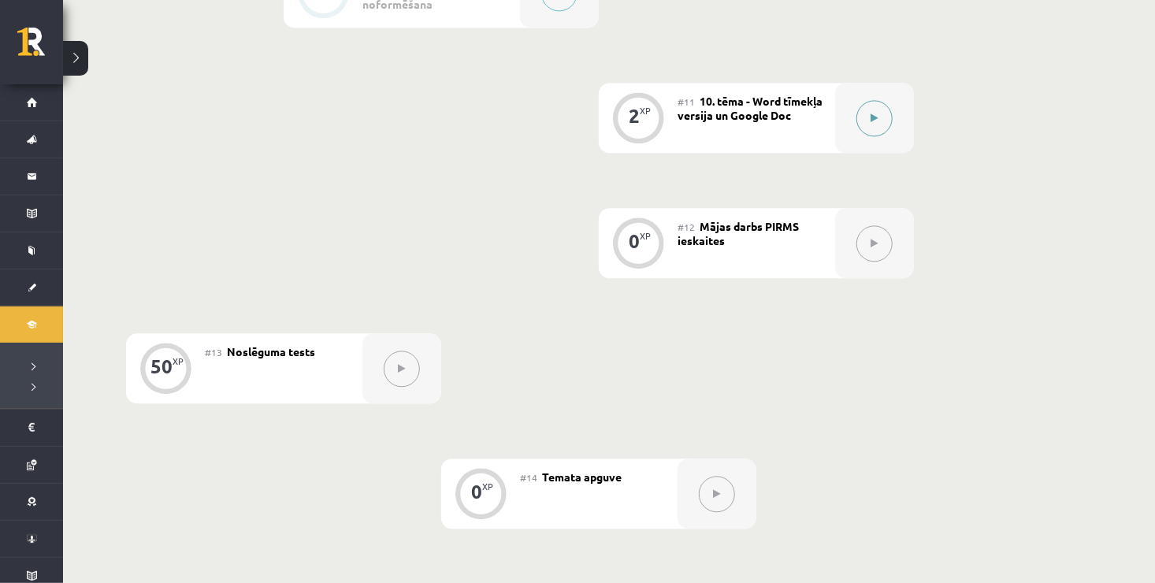
click at [869, 122] on button at bounding box center [875, 118] width 36 height 36
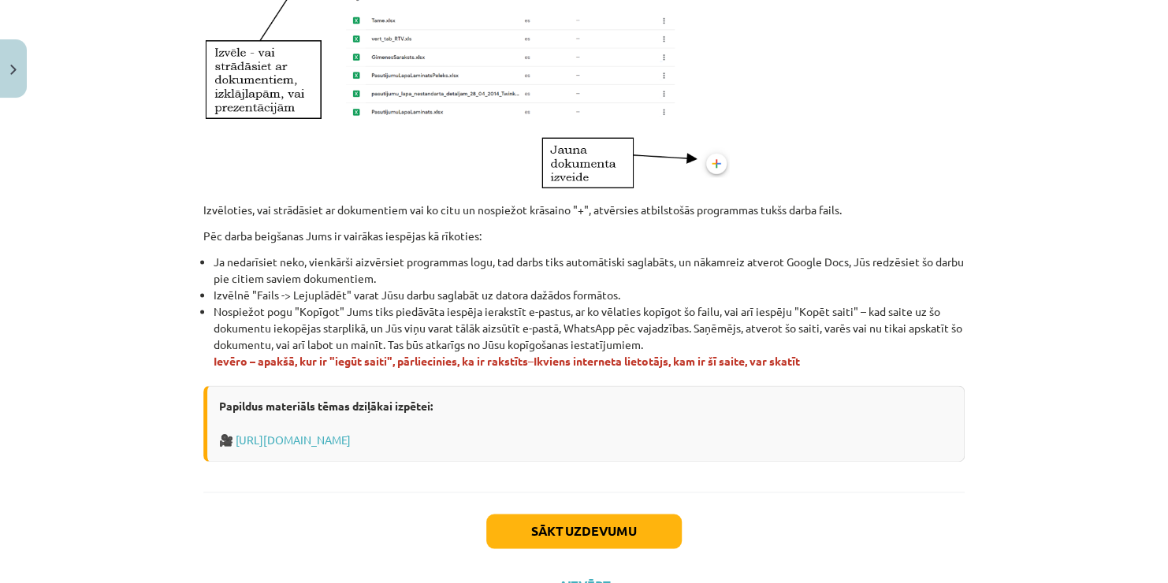
scroll to position [939, 0]
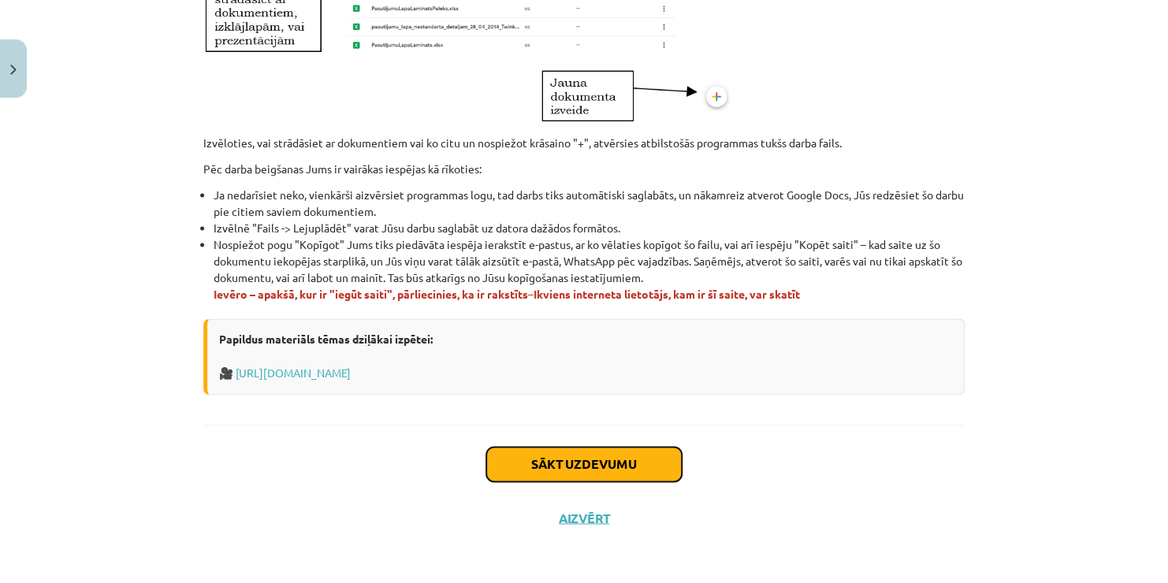
click at [631, 462] on button "Sākt uzdevumu" at bounding box center [583, 464] width 195 height 35
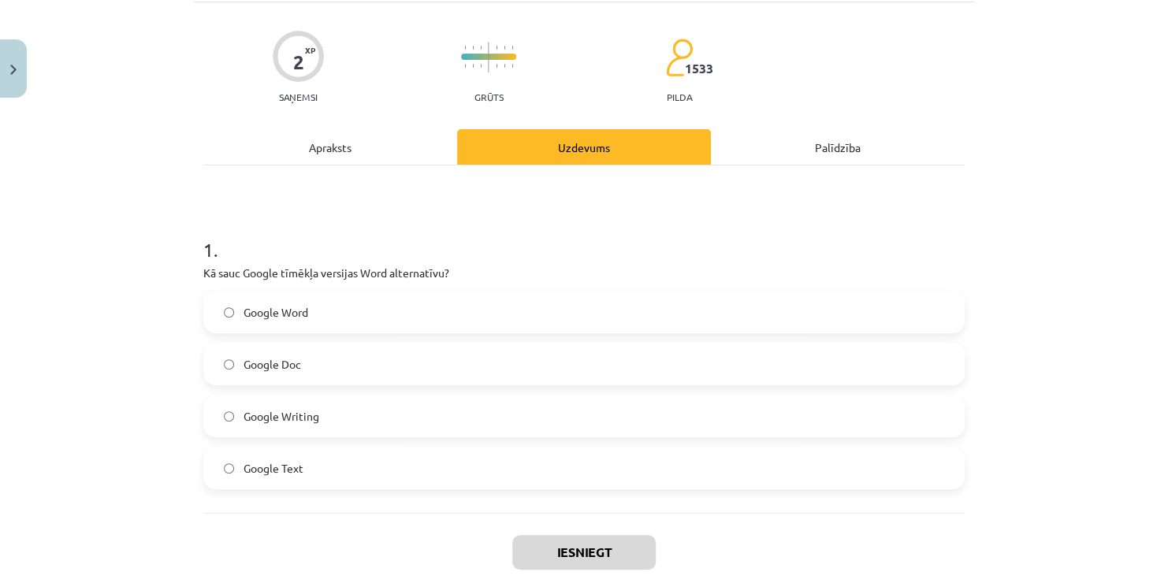
scroll to position [191, 0]
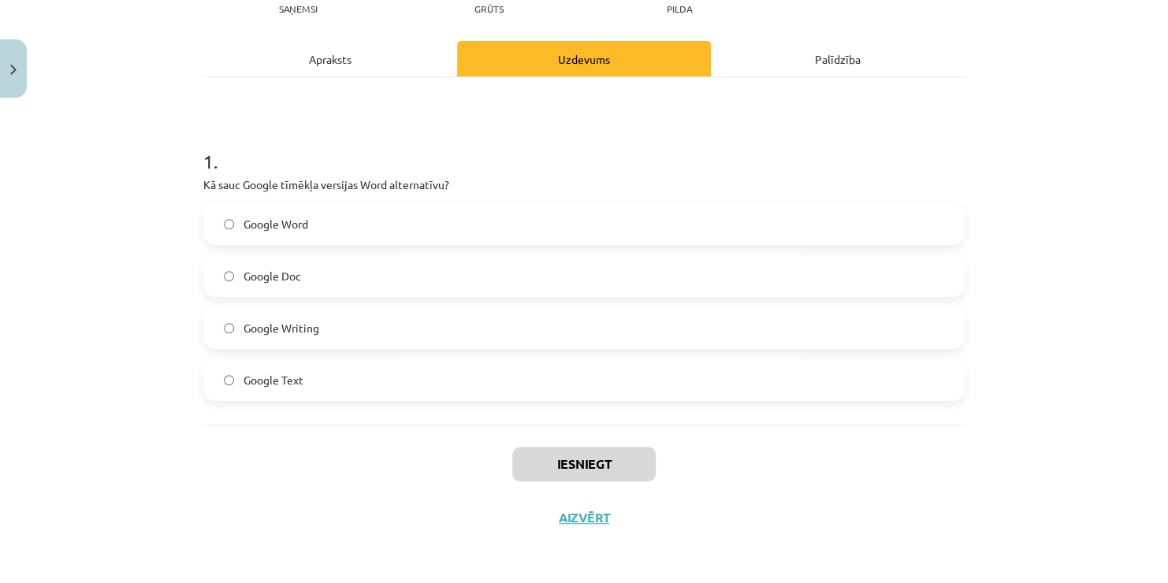
click at [340, 277] on label "Google Doc" at bounding box center [584, 275] width 758 height 39
click at [540, 459] on button "Iesniegt" at bounding box center [583, 464] width 143 height 35
click at [575, 515] on button "Aizvērt" at bounding box center [584, 518] width 60 height 16
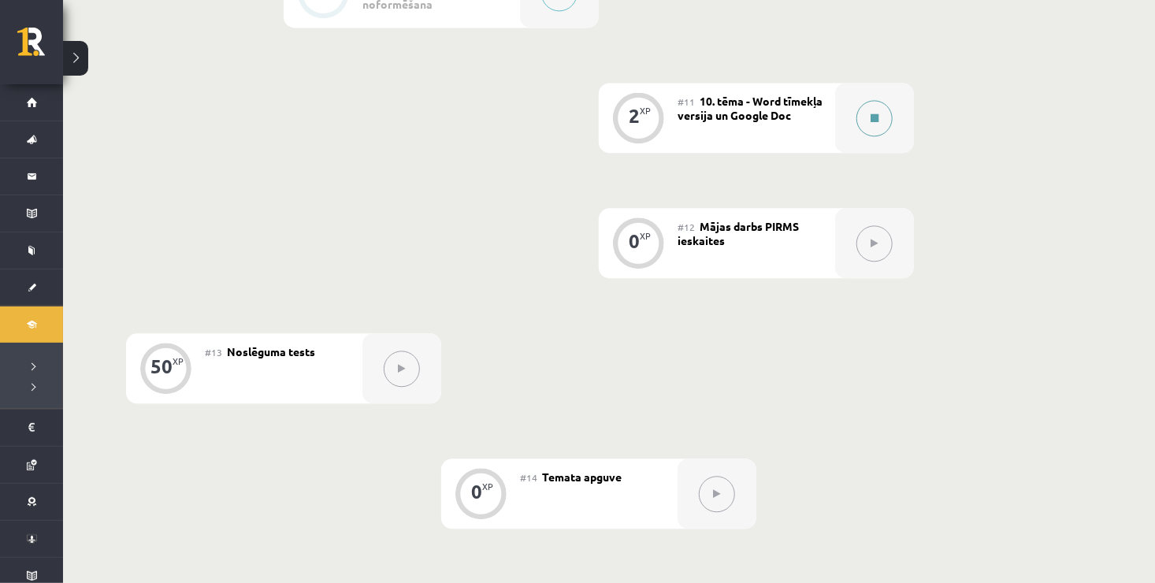
click at [876, 127] on button at bounding box center [875, 118] width 36 height 36
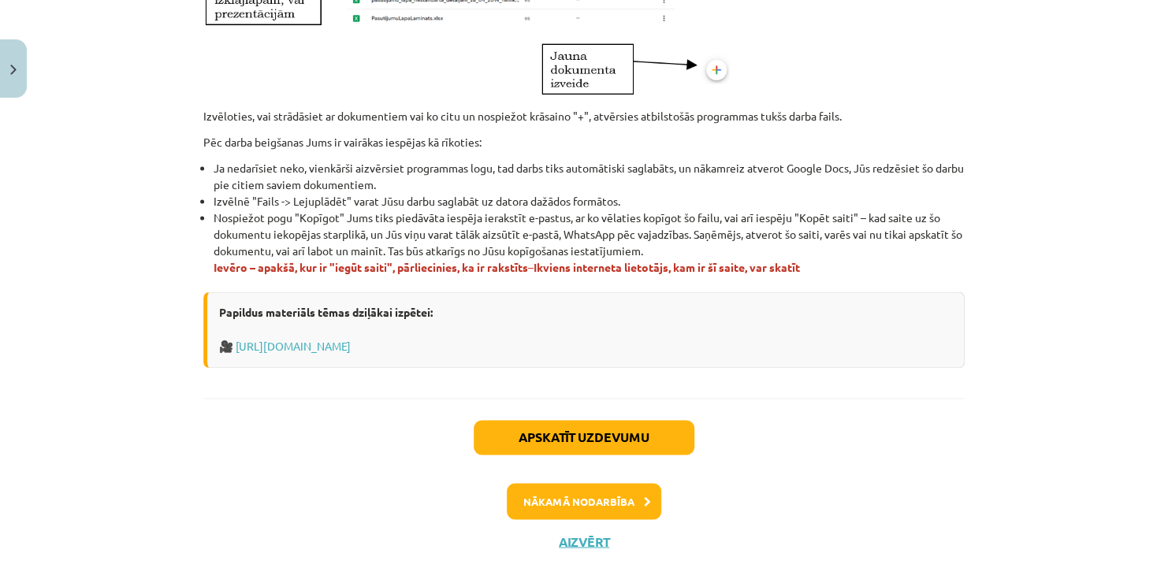
scroll to position [988, 0]
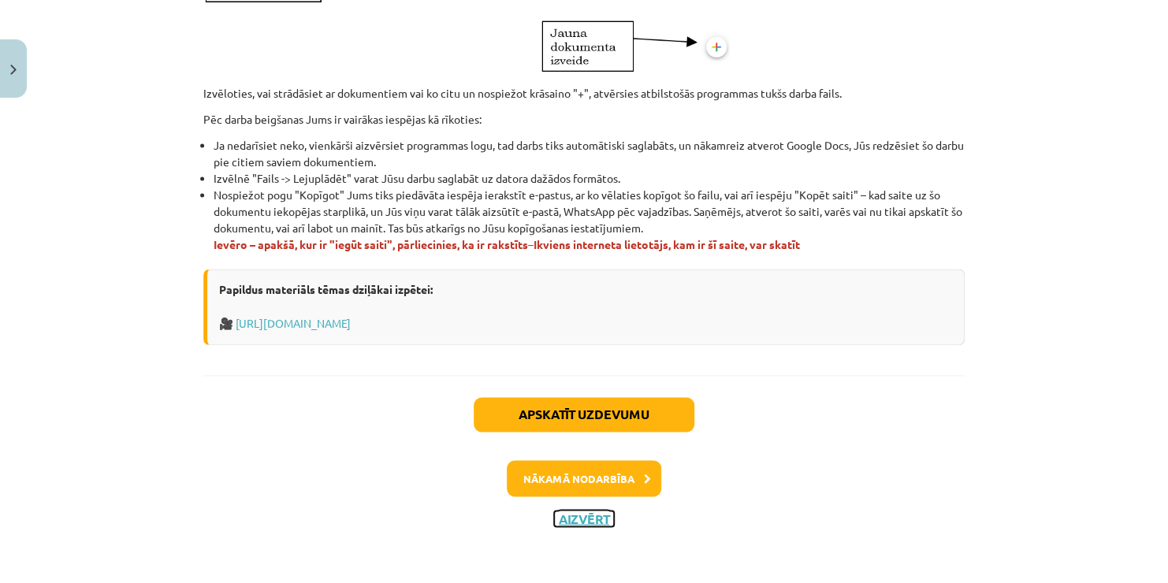
click at [589, 514] on button "Aizvērt" at bounding box center [584, 519] width 60 height 16
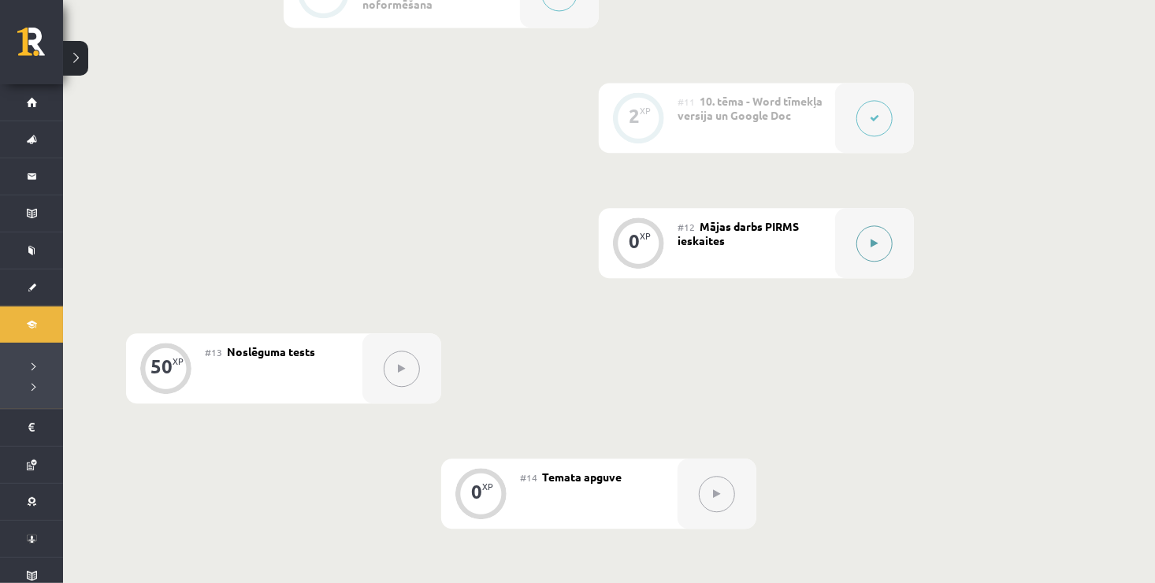
click at [870, 249] on button at bounding box center [875, 243] width 36 height 36
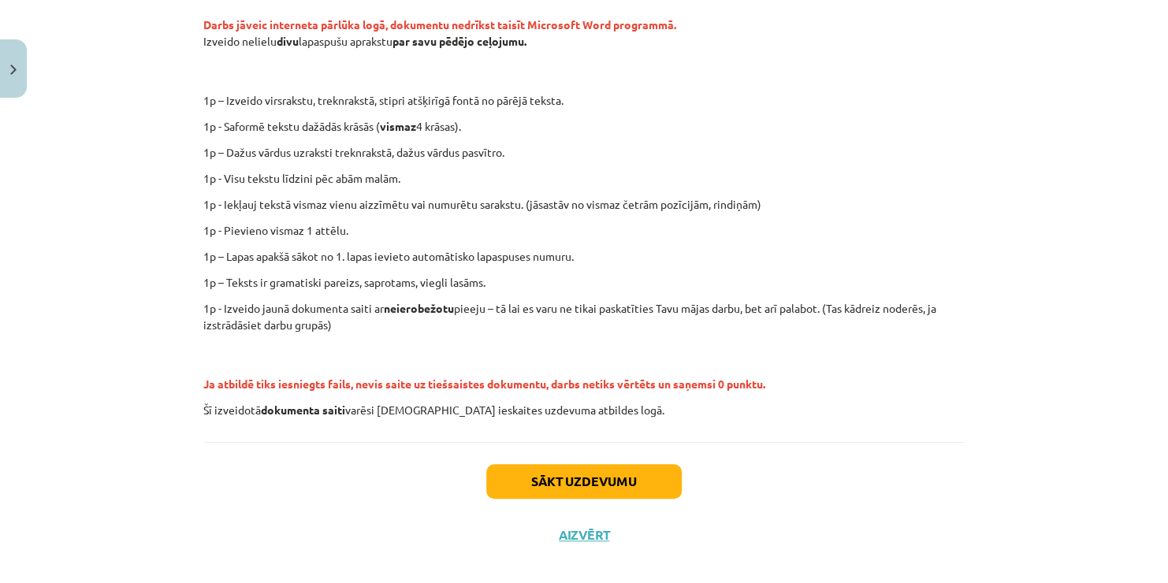
scroll to position [333, 0]
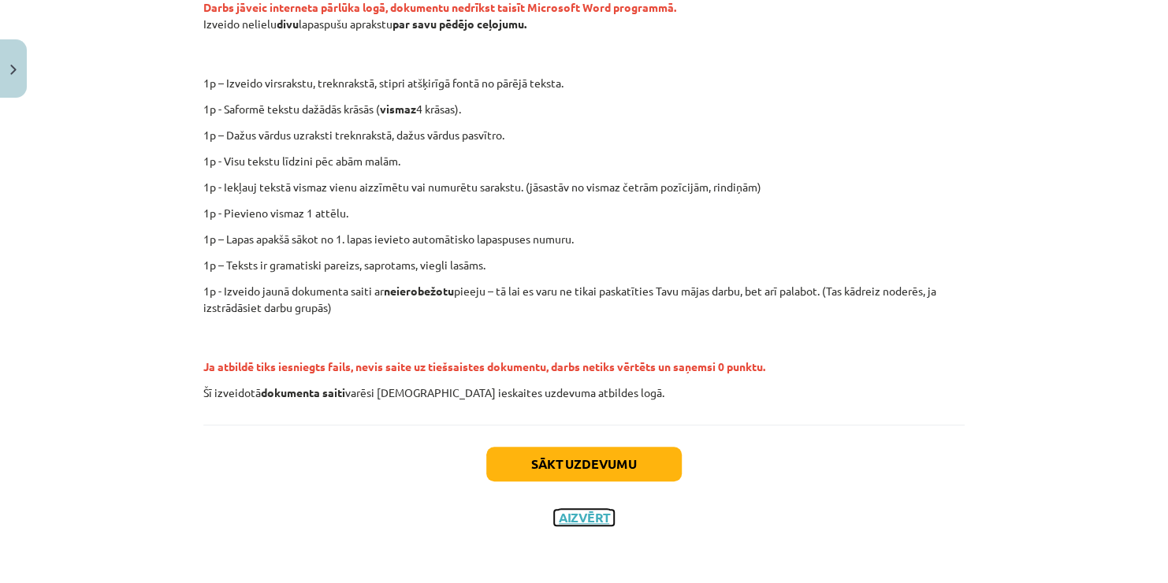
click at [572, 515] on button "Aizvērt" at bounding box center [584, 518] width 60 height 16
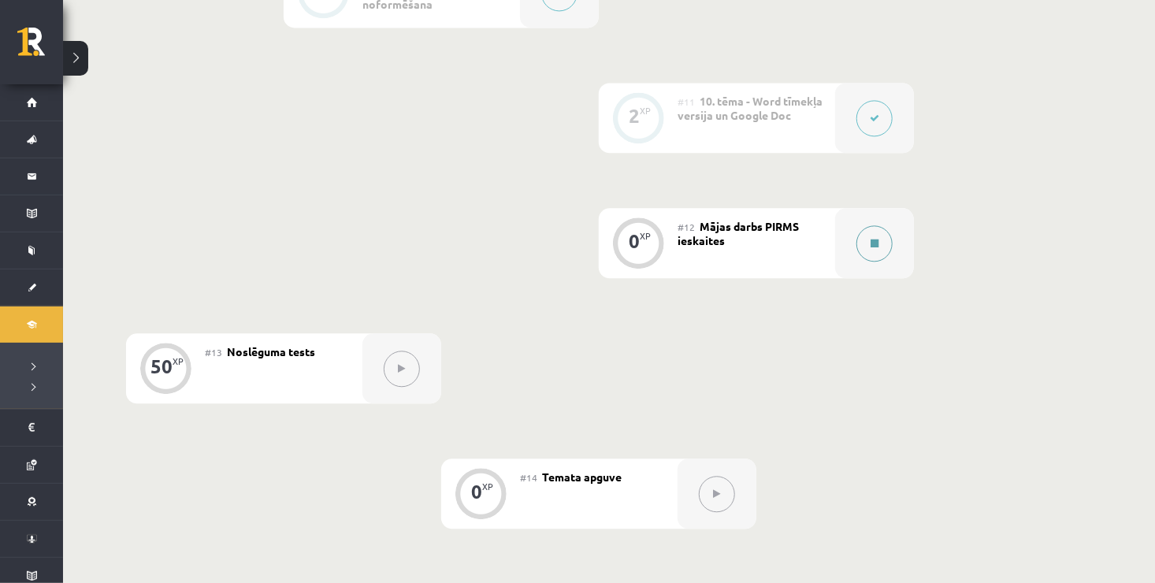
click at [878, 251] on button at bounding box center [875, 243] width 36 height 36
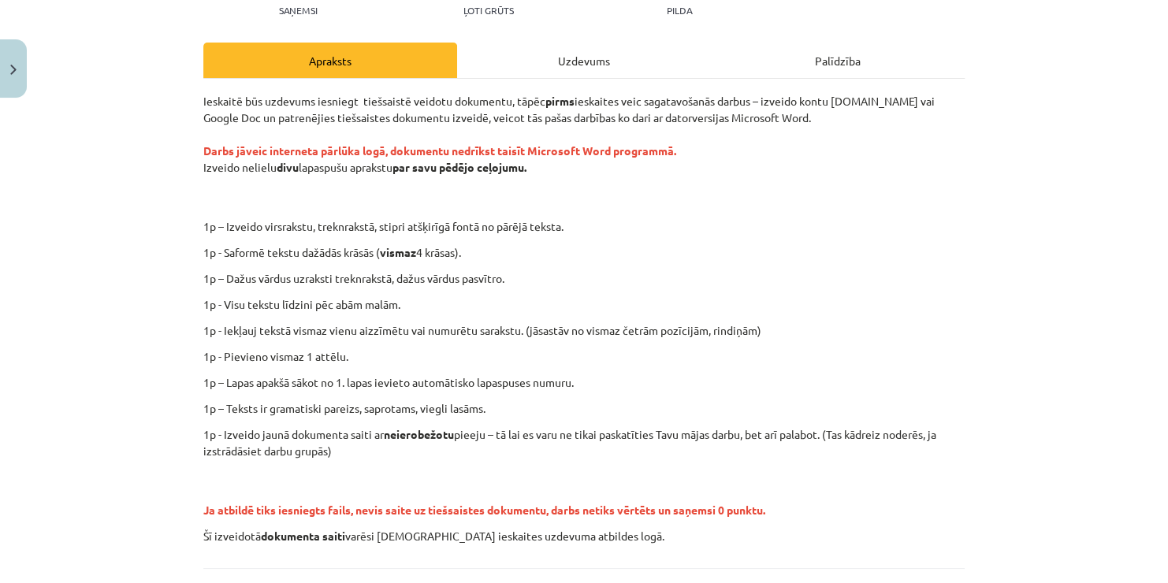
scroll to position [221, 0]
